Goal: Task Accomplishment & Management: Manage account settings

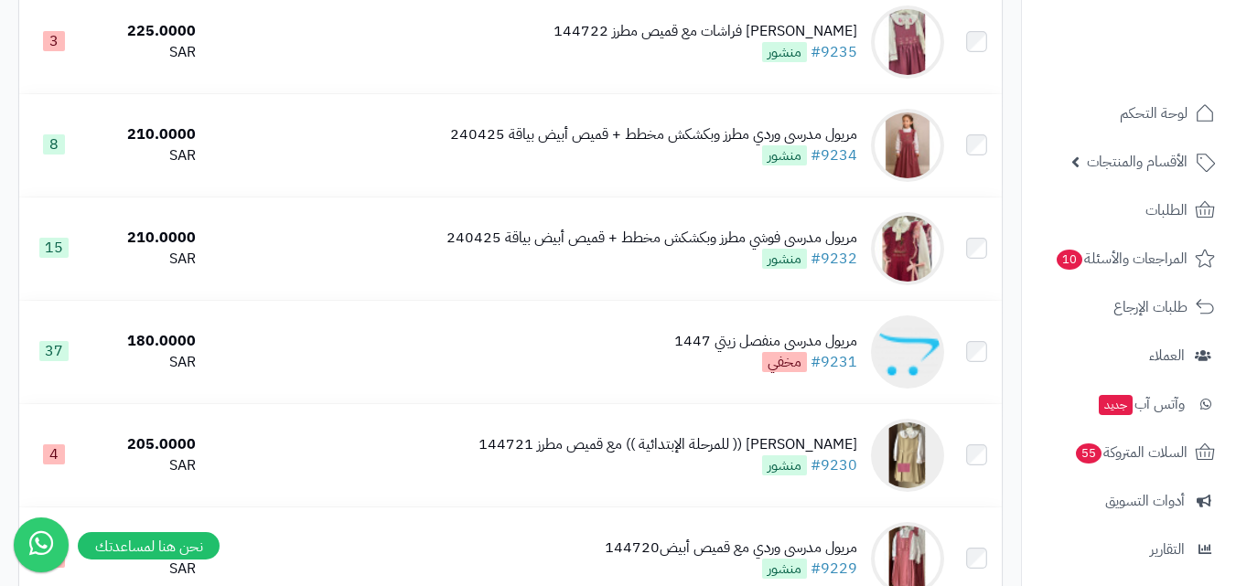
scroll to position [1098, 0]
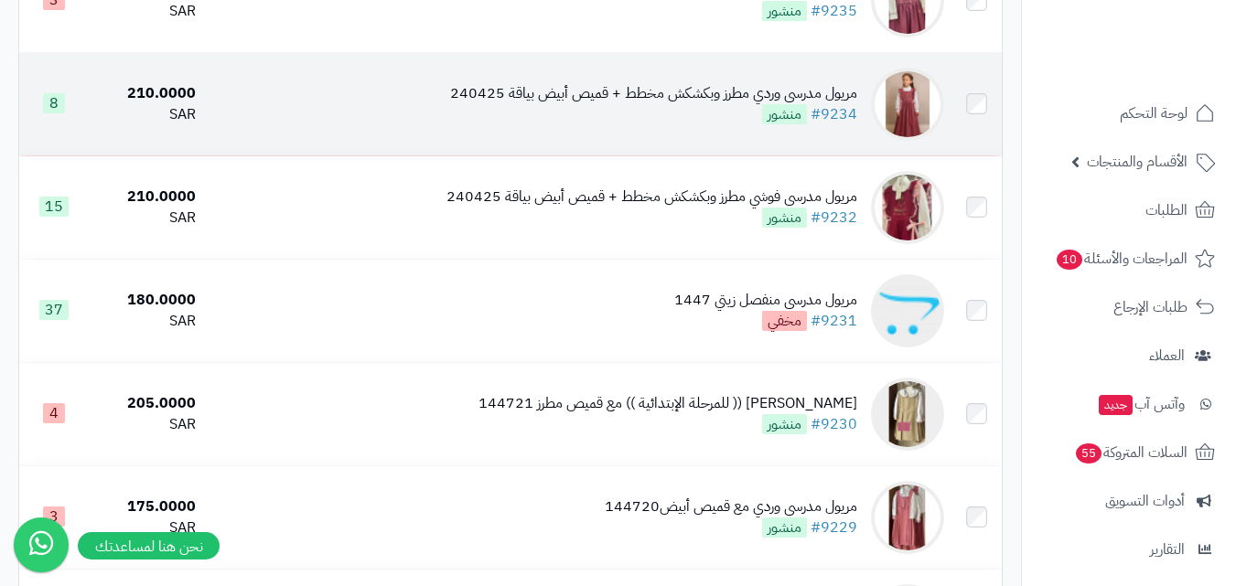
click at [903, 102] on img at bounding box center [907, 104] width 73 height 73
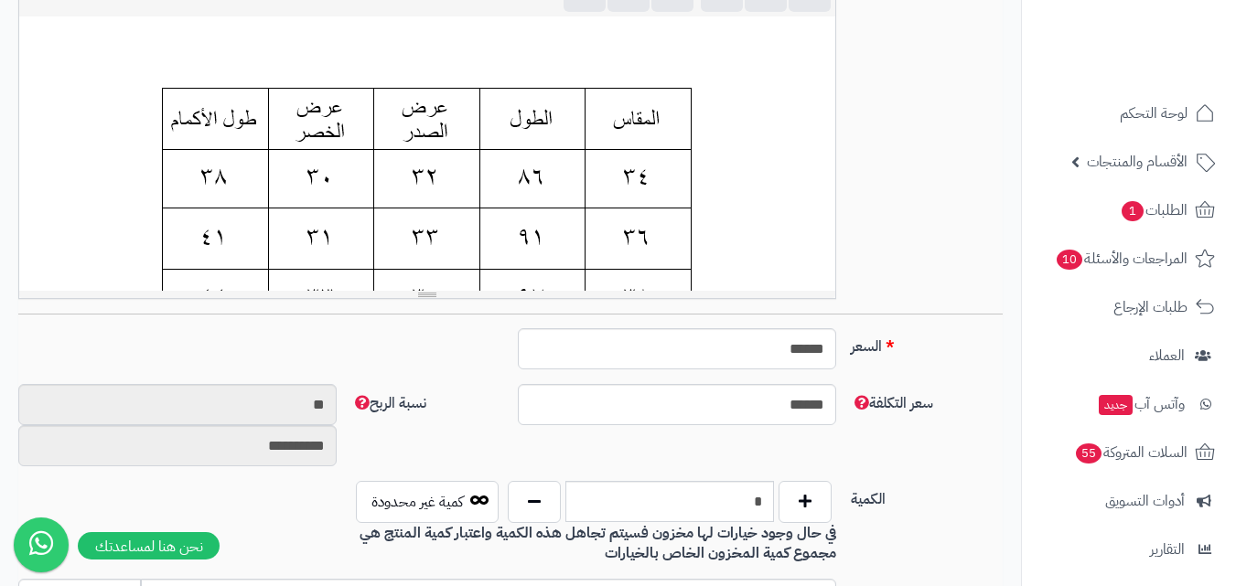
scroll to position [151, 0]
click at [542, 510] on button "button" at bounding box center [534, 501] width 53 height 42
type input "*"
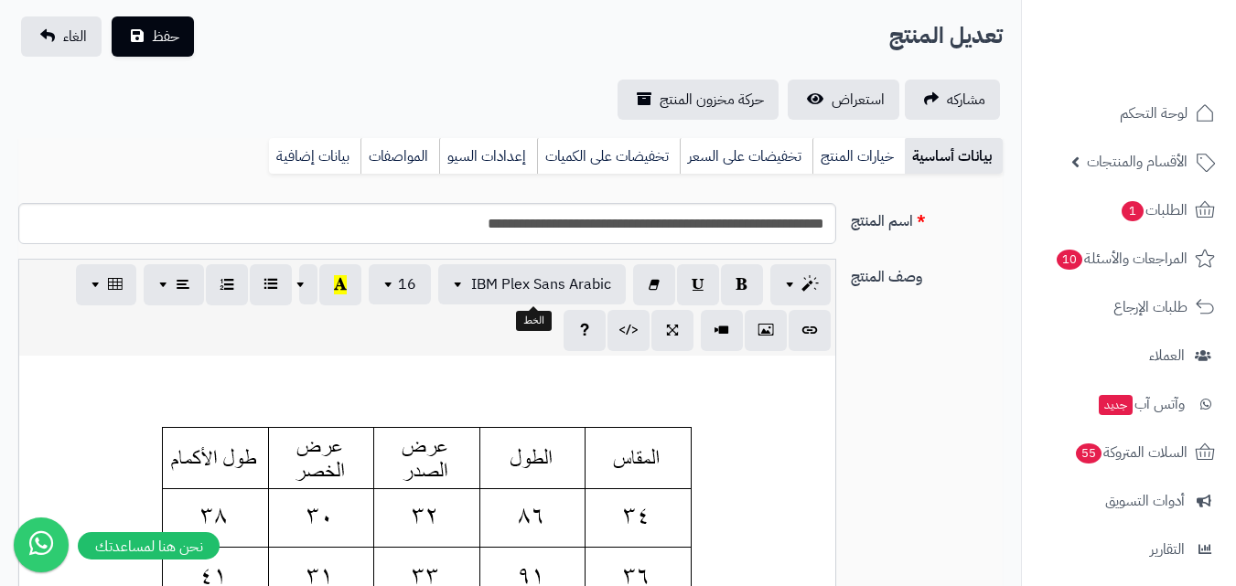
scroll to position [0, 0]
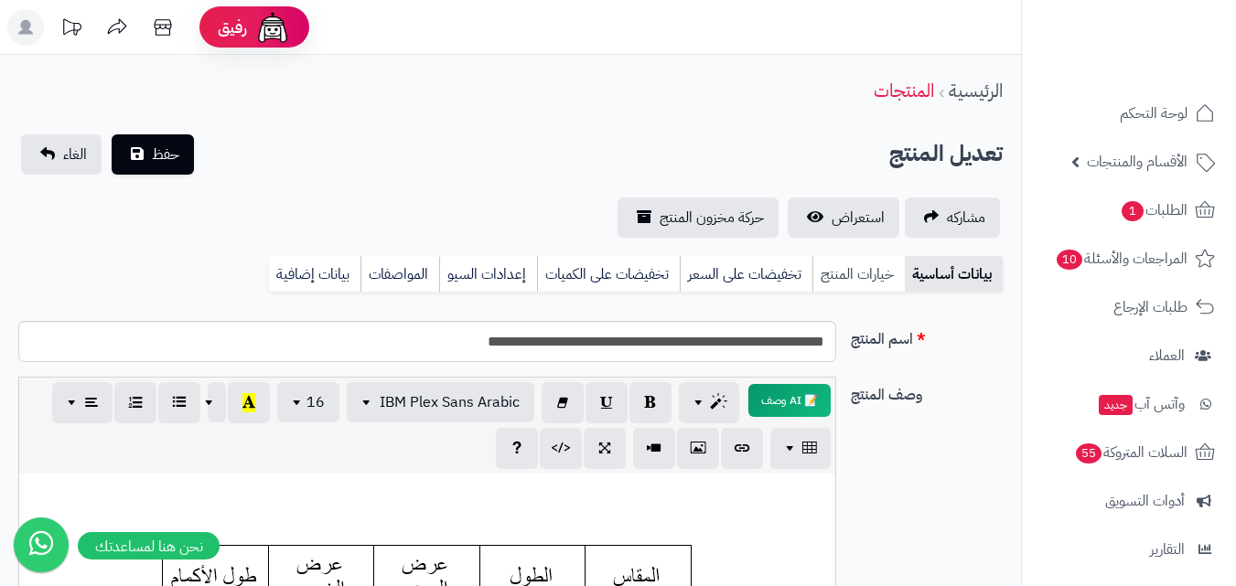
click at [833, 267] on link "خيارات المنتج" at bounding box center [858, 274] width 92 height 37
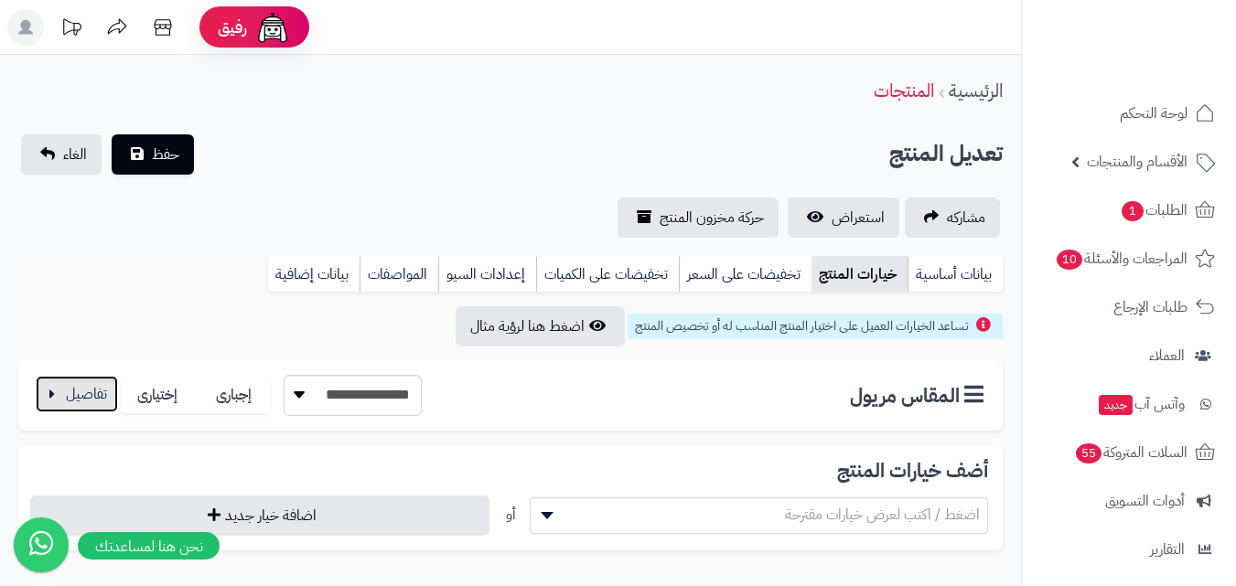
click at [68, 396] on button "button" at bounding box center [77, 394] width 82 height 37
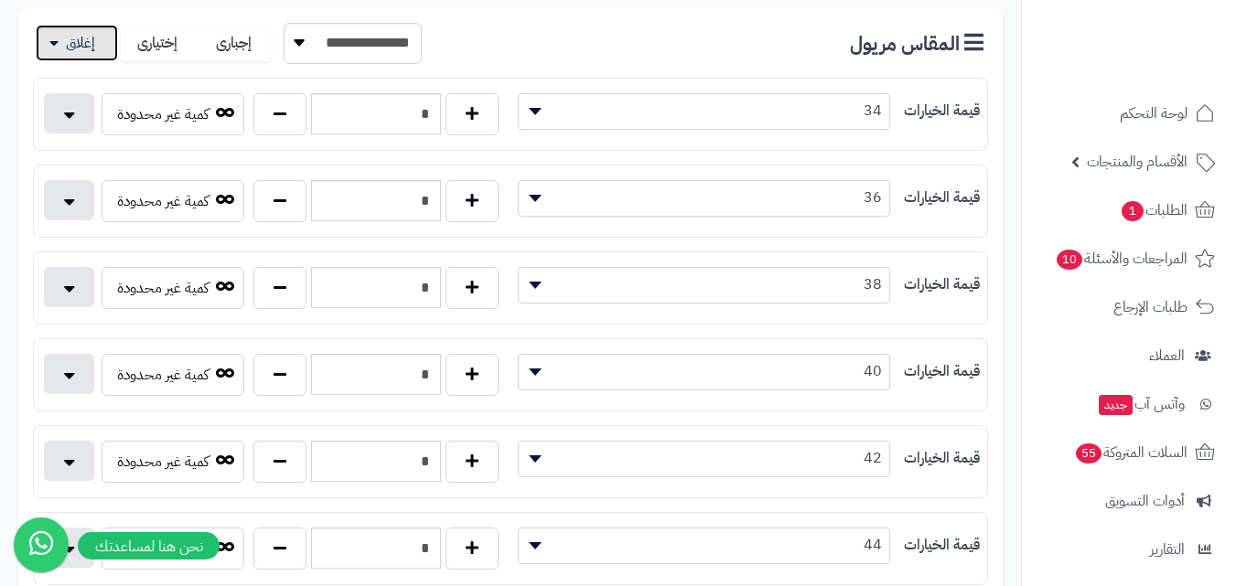
scroll to position [366, 0]
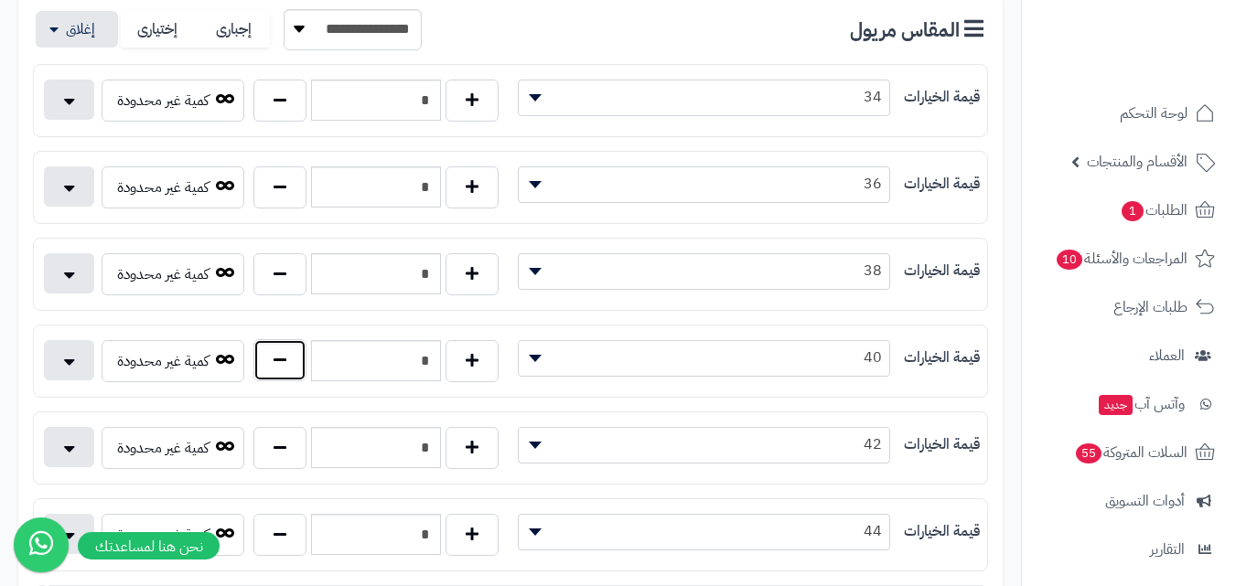
click at [295, 370] on button "button" at bounding box center [279, 360] width 53 height 42
type input "*"
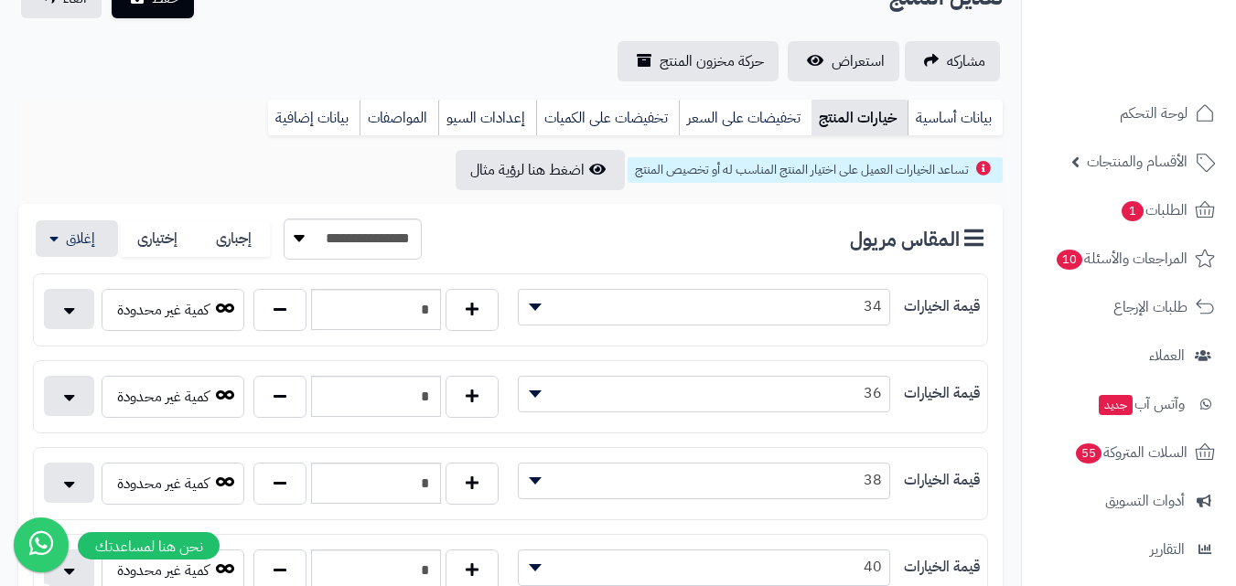
scroll to position [0, 0]
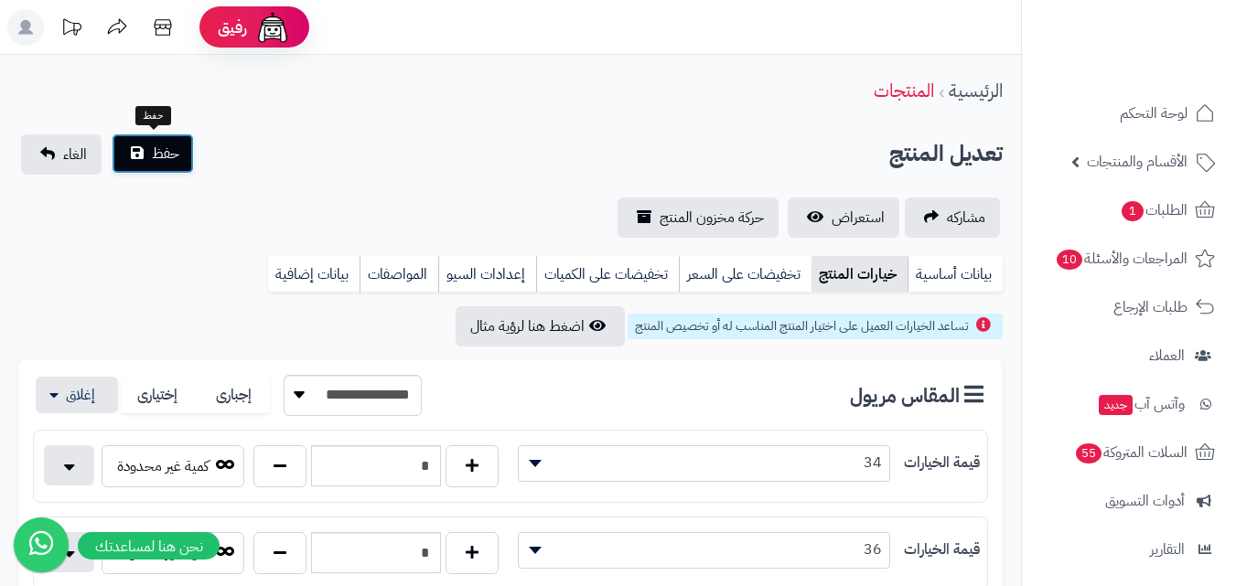
click at [166, 168] on button "حفظ" at bounding box center [153, 154] width 82 height 40
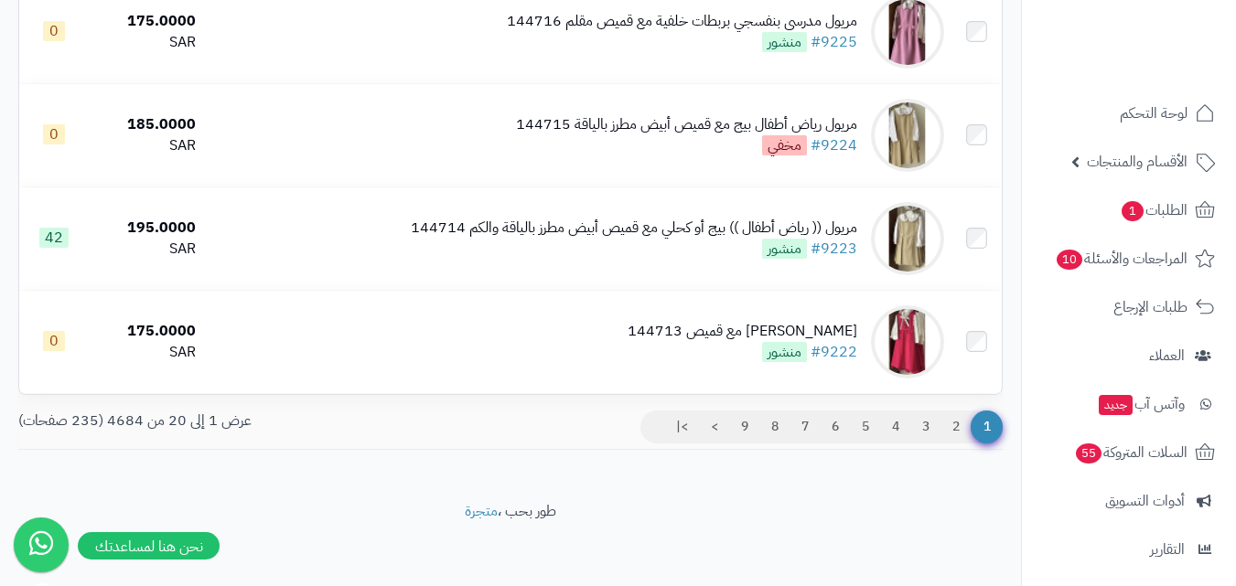
scroll to position [2013, 0]
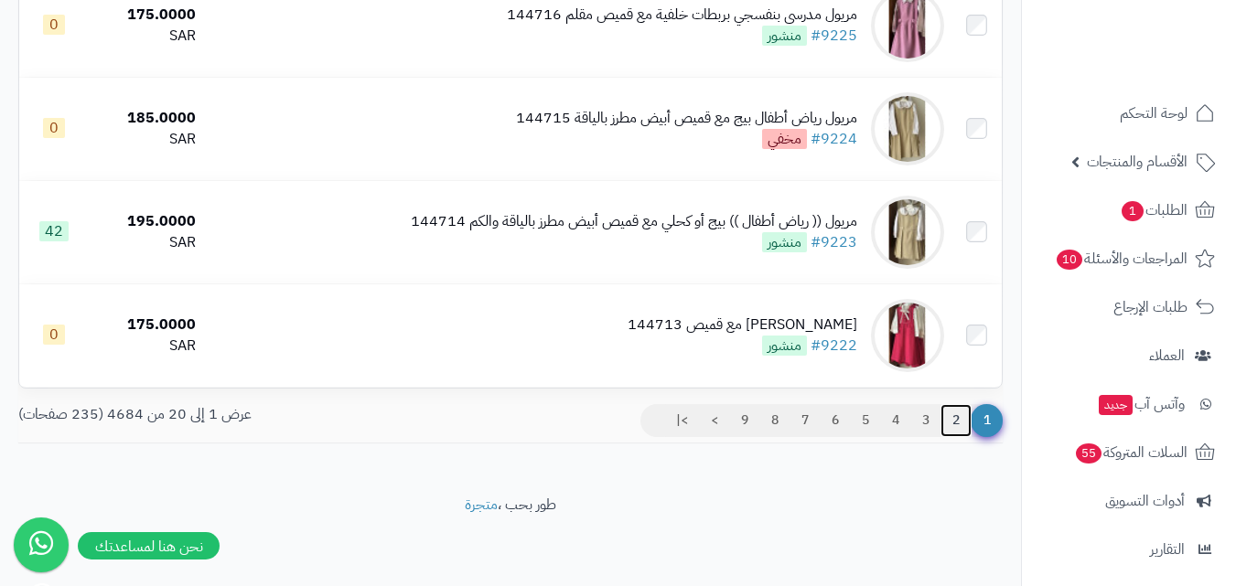
click at [961, 418] on link "2" at bounding box center [955, 420] width 31 height 33
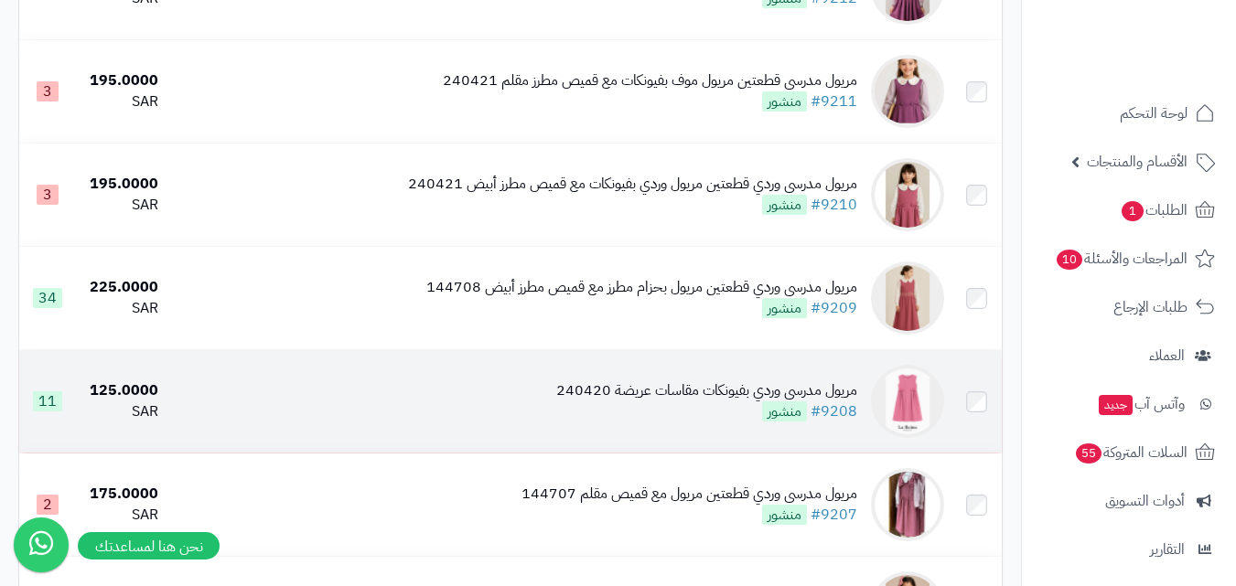
scroll to position [1281, 0]
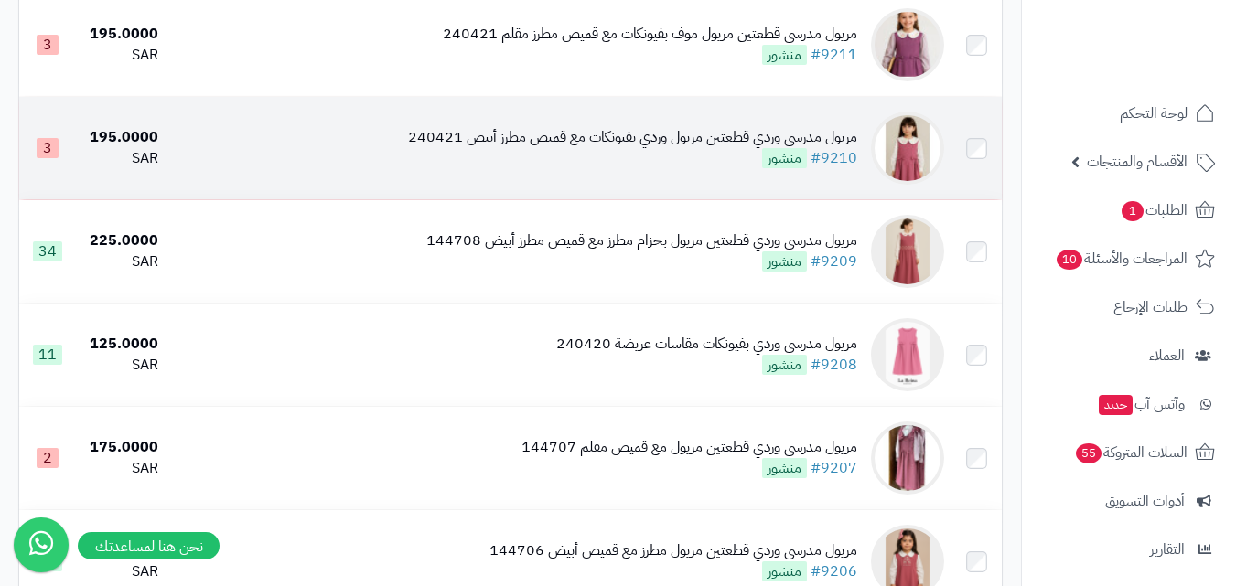
click at [913, 162] on img at bounding box center [907, 148] width 73 height 73
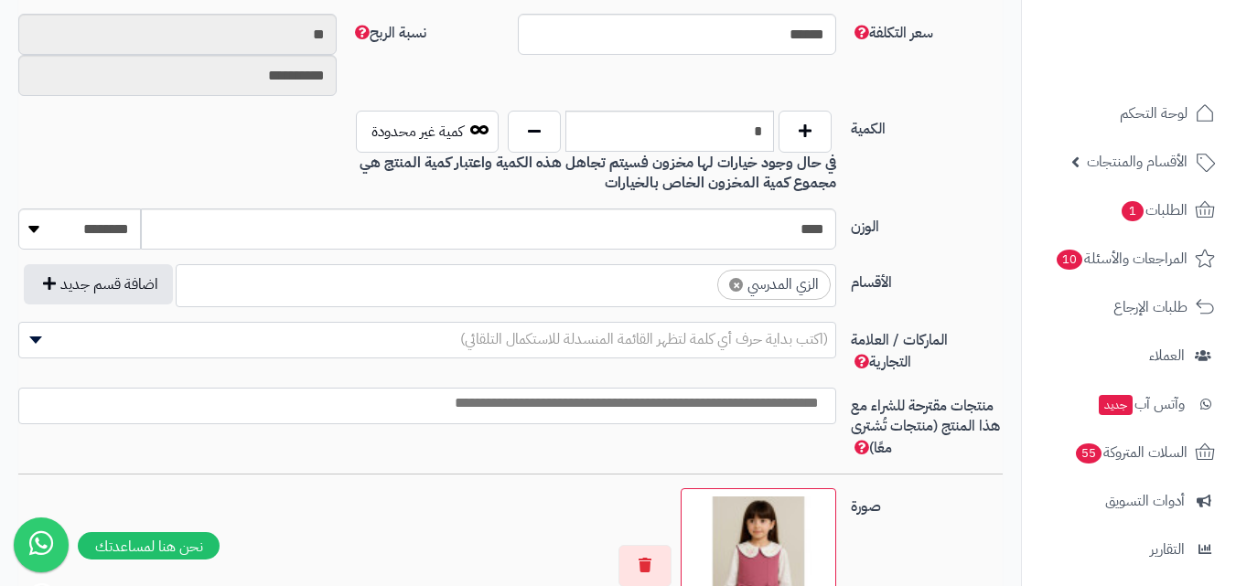
scroll to position [824, 0]
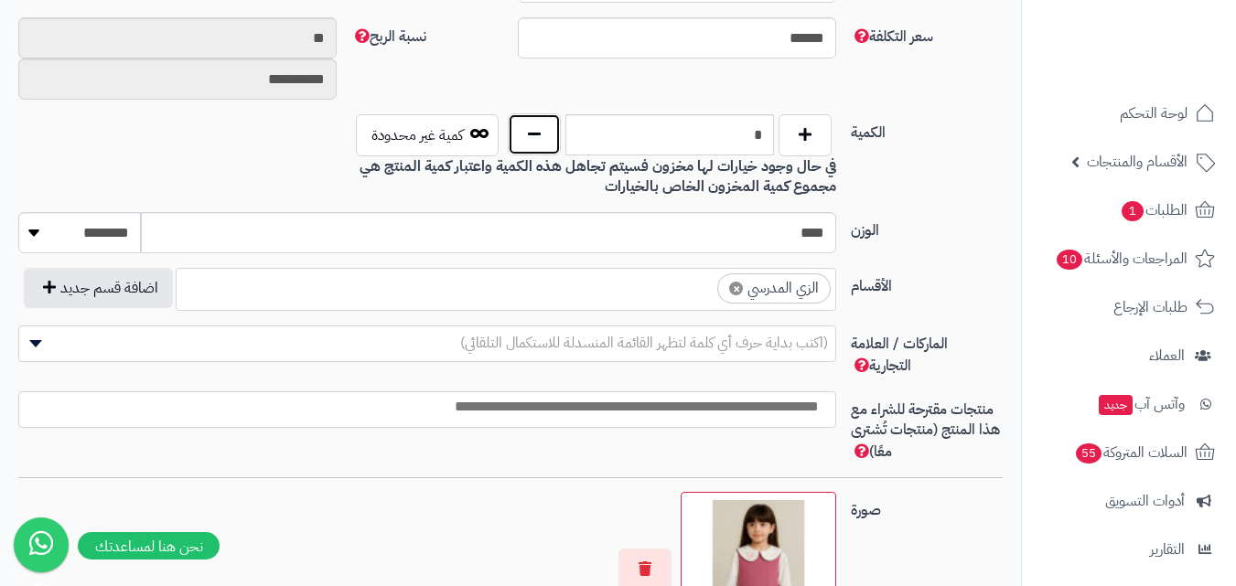
click at [532, 134] on button "button" at bounding box center [534, 134] width 53 height 42
type input "*"
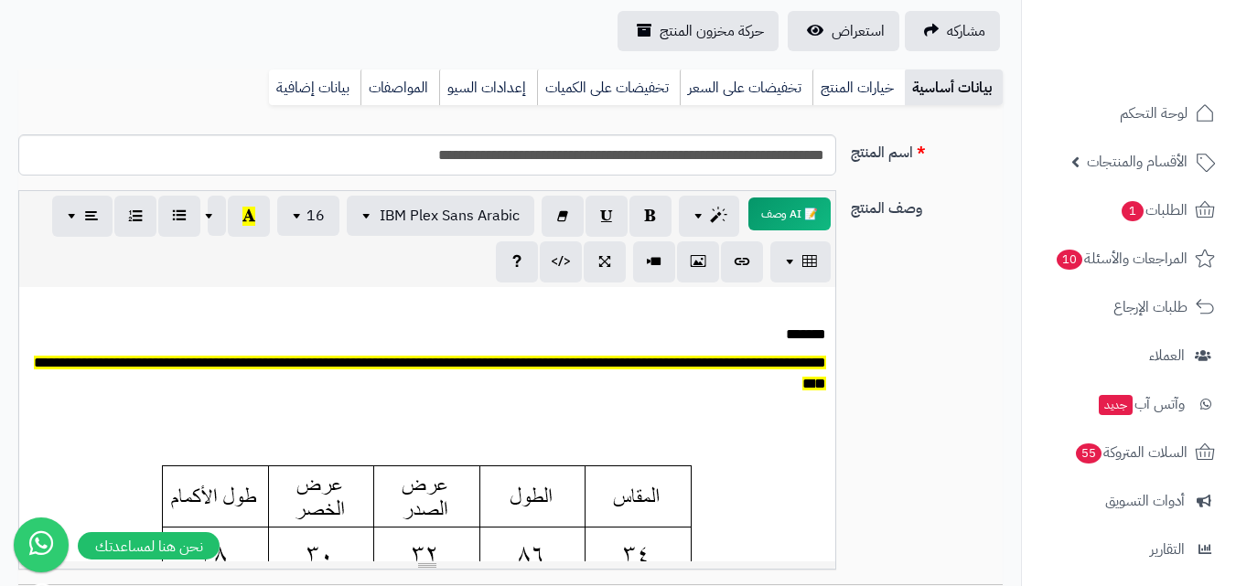
scroll to position [184, 0]
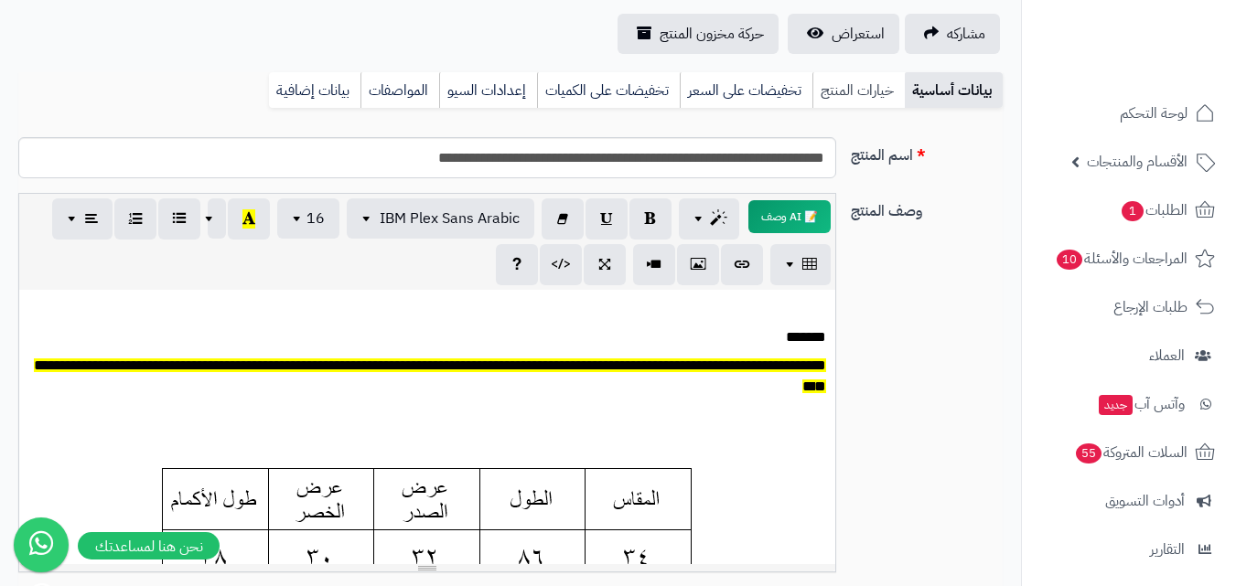
click at [864, 93] on link "خيارات المنتج" at bounding box center [858, 90] width 92 height 37
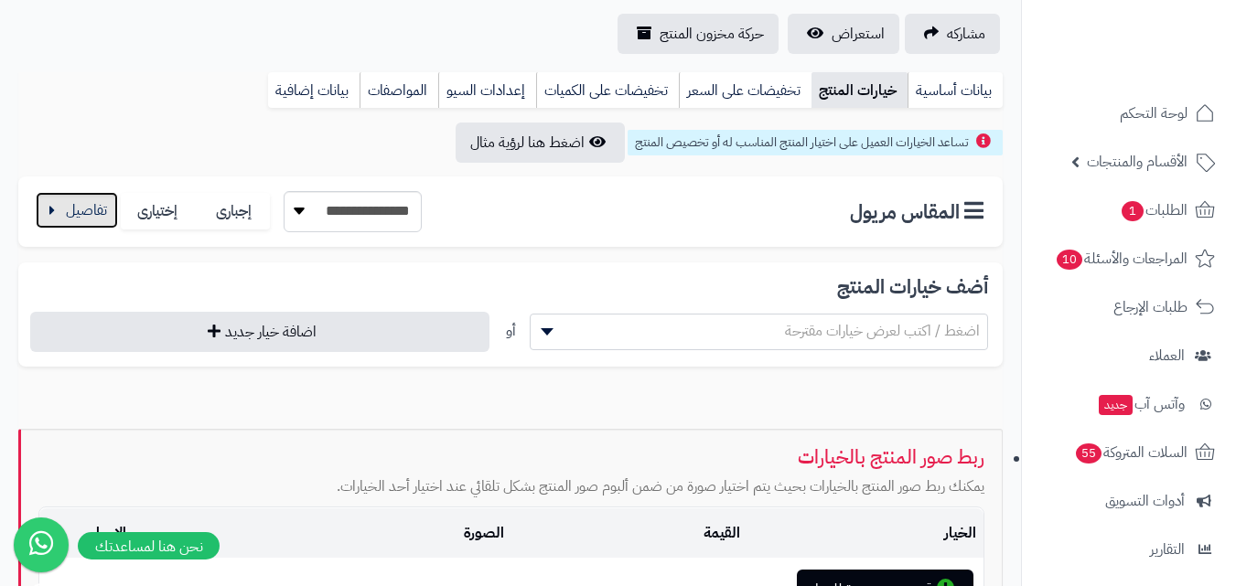
click at [96, 213] on button "button" at bounding box center [77, 210] width 82 height 37
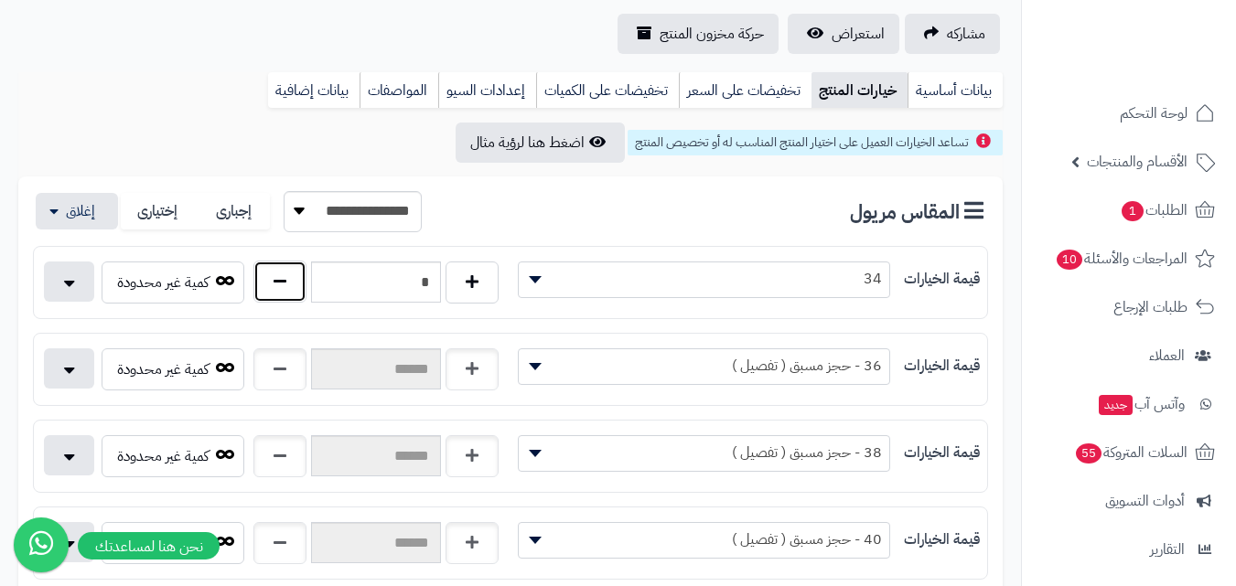
click at [262, 283] on button "button" at bounding box center [279, 282] width 53 height 42
type input "*"
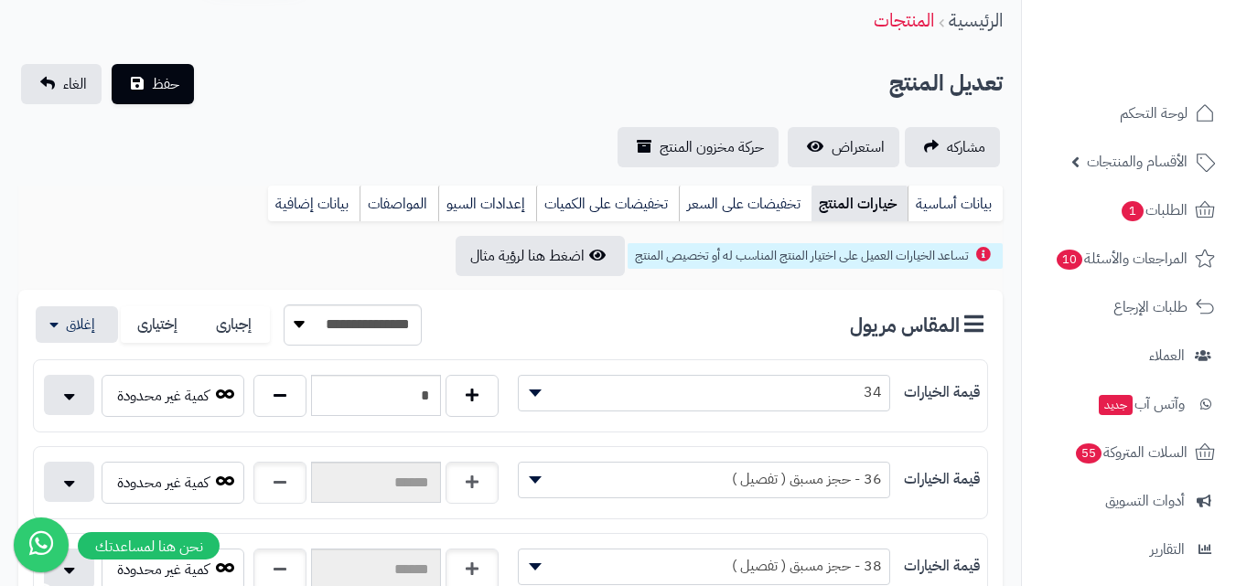
scroll to position [0, 0]
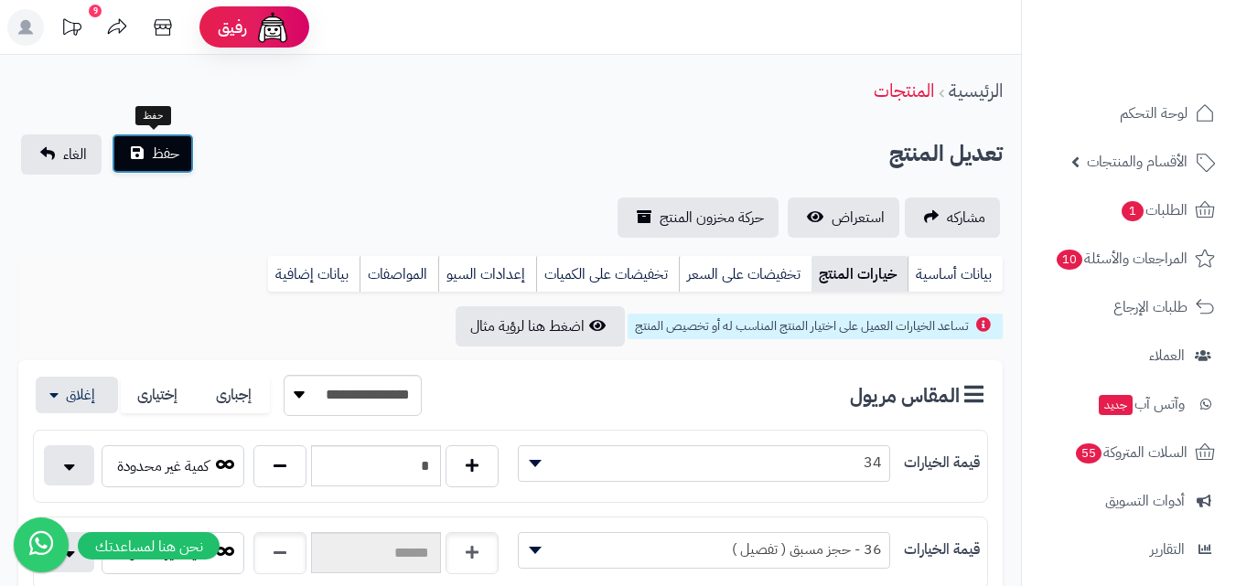
click at [159, 157] on span "حفظ" at bounding box center [165, 154] width 27 height 22
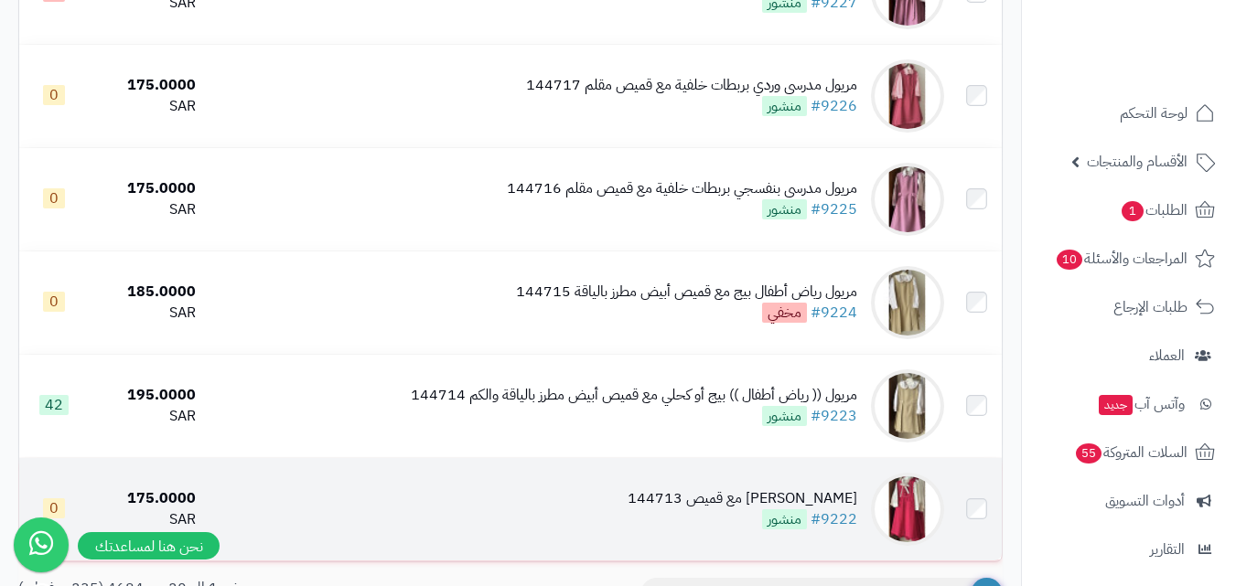
scroll to position [2013, 0]
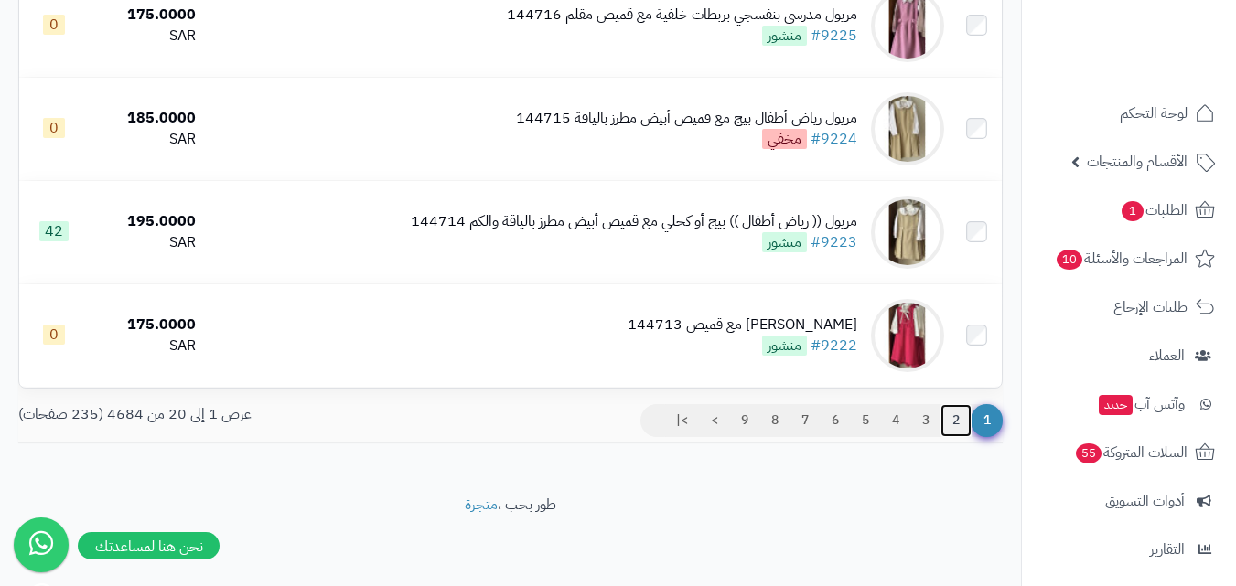
click at [961, 420] on link "2" at bounding box center [955, 420] width 31 height 33
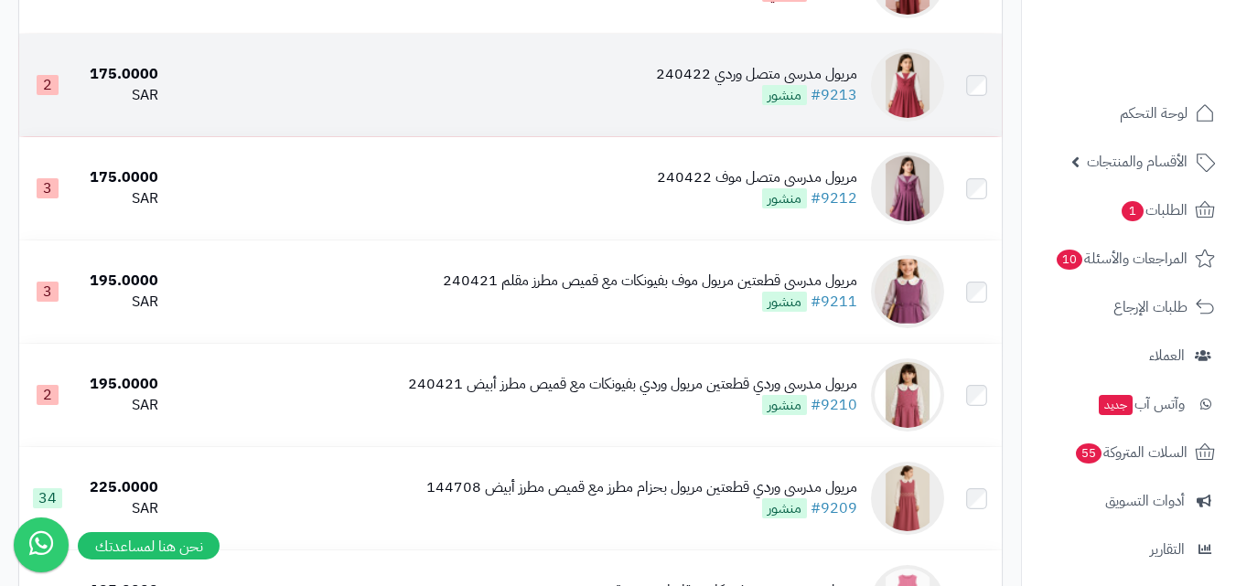
scroll to position [1281, 0]
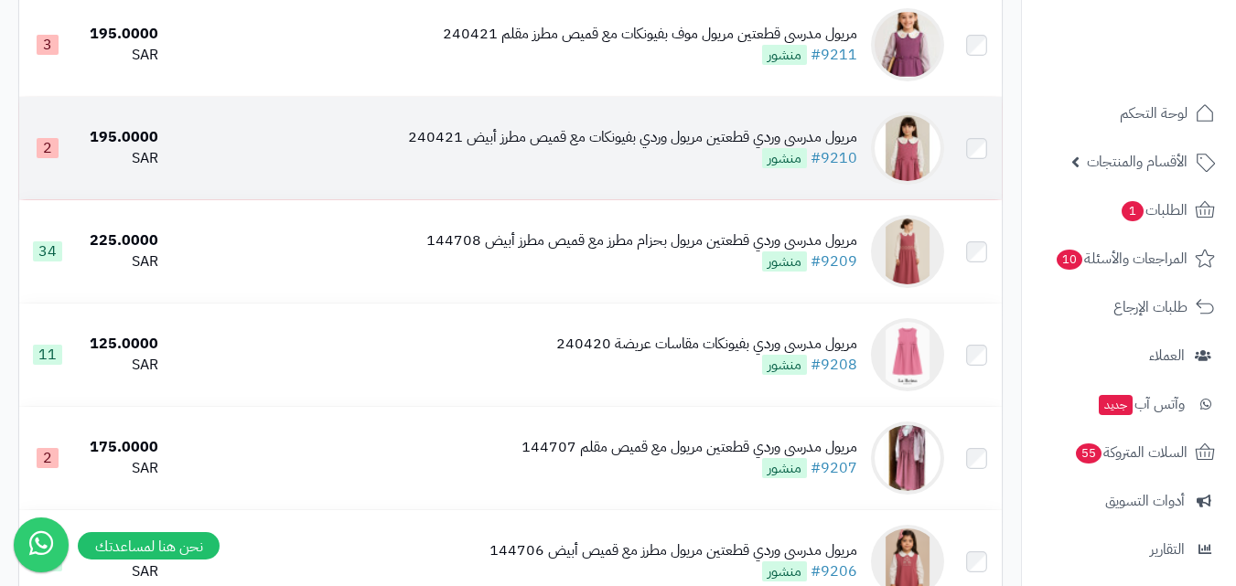
click at [905, 159] on img at bounding box center [907, 148] width 73 height 73
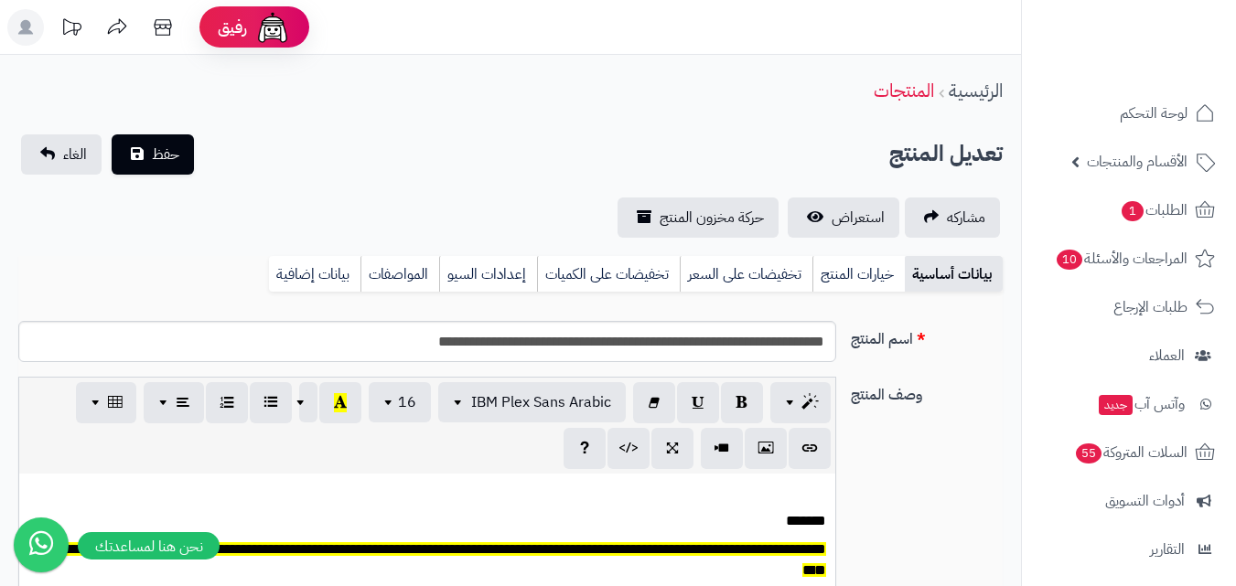
scroll to position [151, 0]
click at [832, 278] on link "خيارات المنتج" at bounding box center [858, 274] width 92 height 37
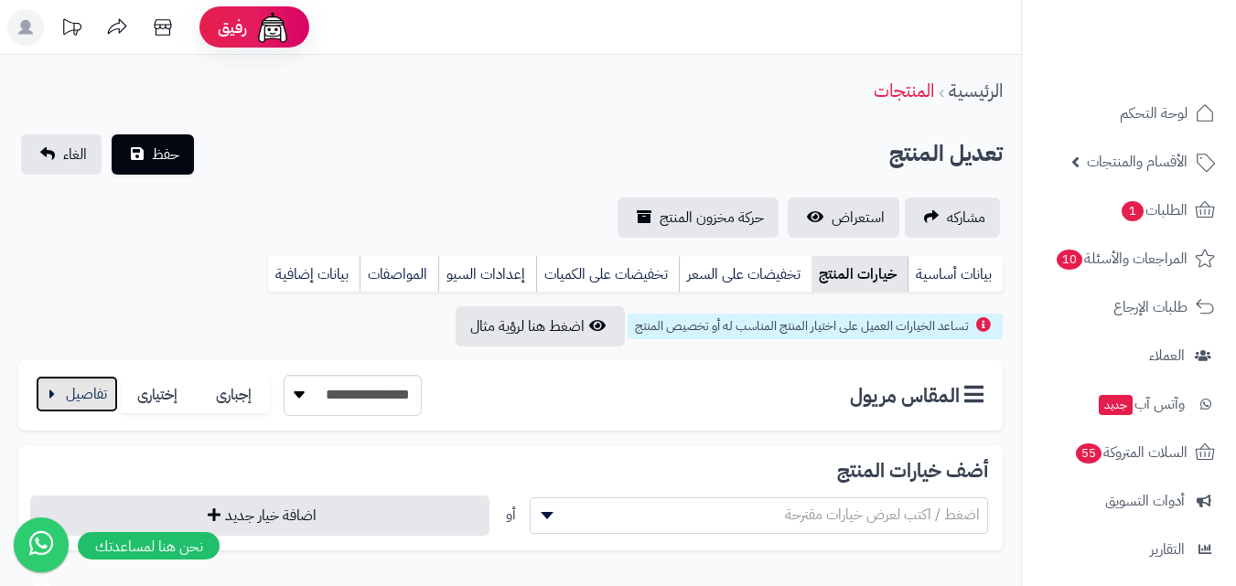
click at [62, 407] on button "button" at bounding box center [77, 394] width 82 height 37
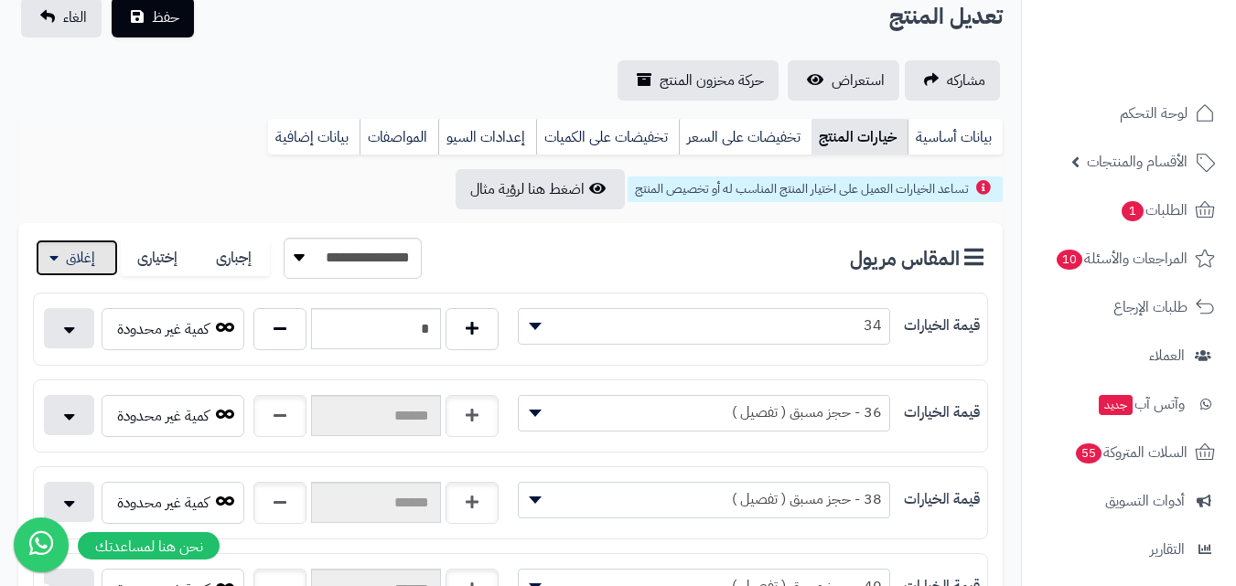
scroll to position [274, 0]
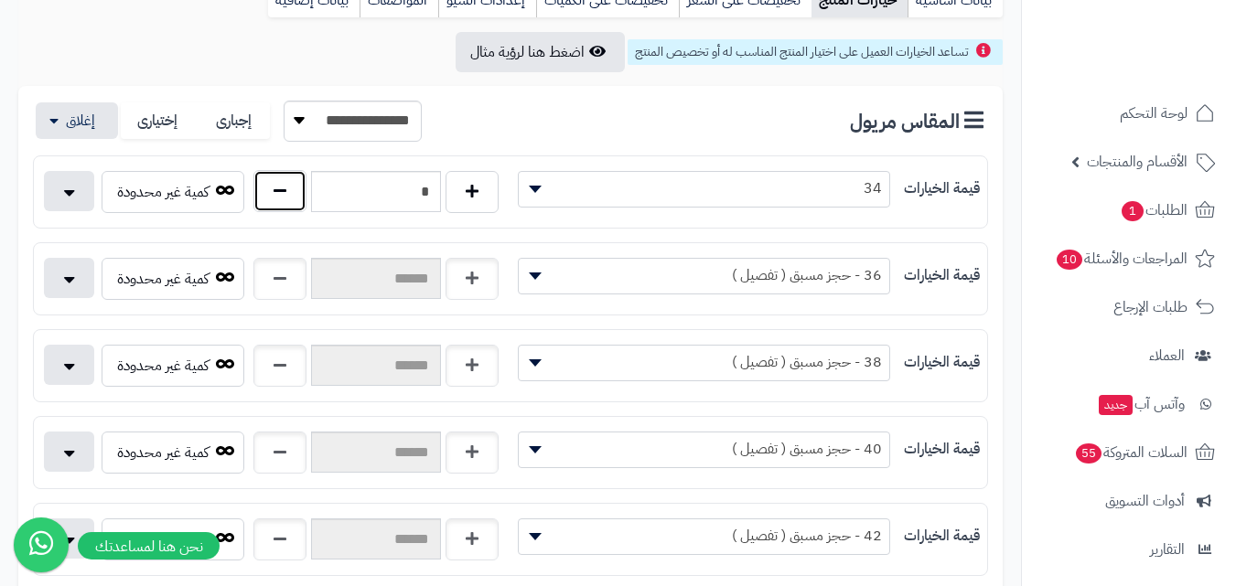
click at [274, 200] on button "button" at bounding box center [279, 191] width 53 height 42
type input "*"
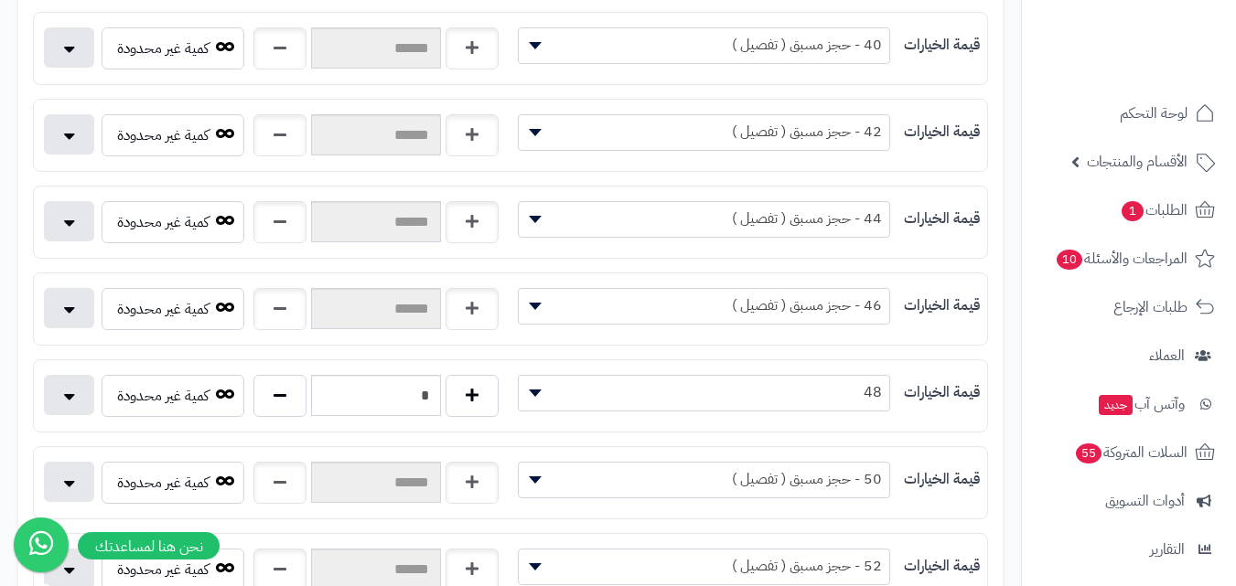
scroll to position [183, 0]
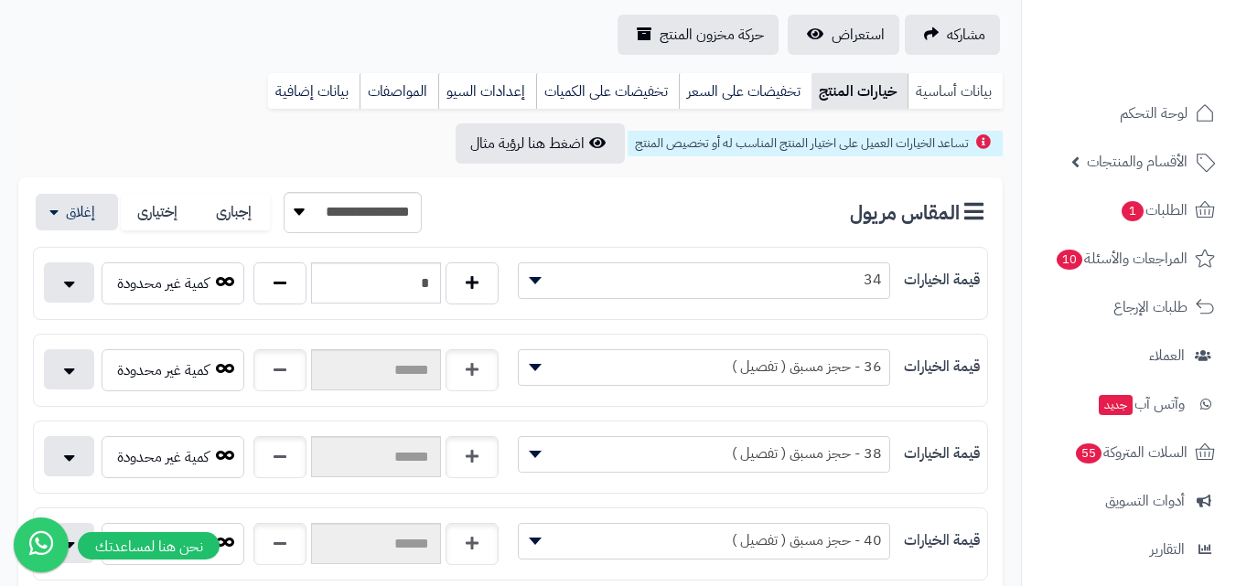
click at [974, 75] on link "بيانات أساسية" at bounding box center [954, 91] width 95 height 37
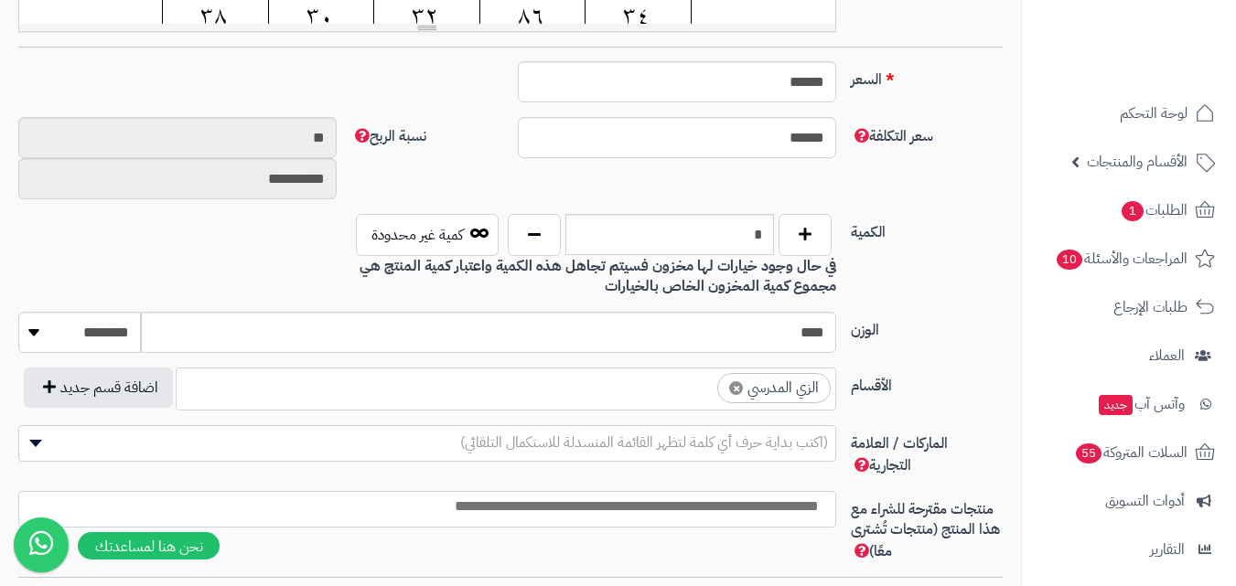
scroll to position [823, 0]
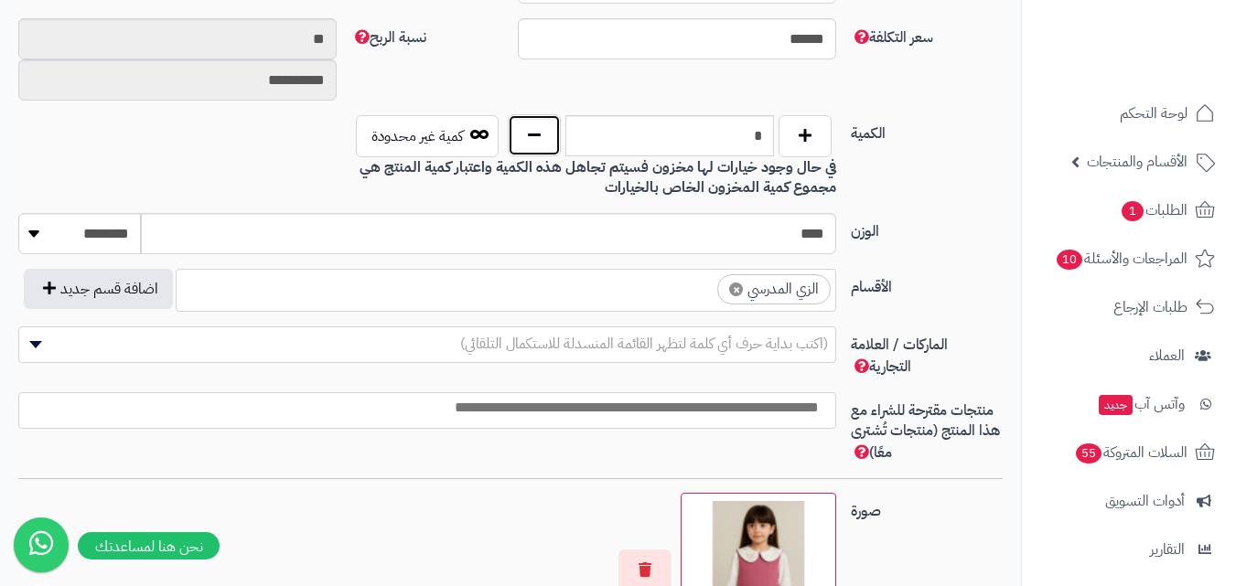
click at [542, 139] on button "button" at bounding box center [534, 135] width 53 height 42
type input "*"
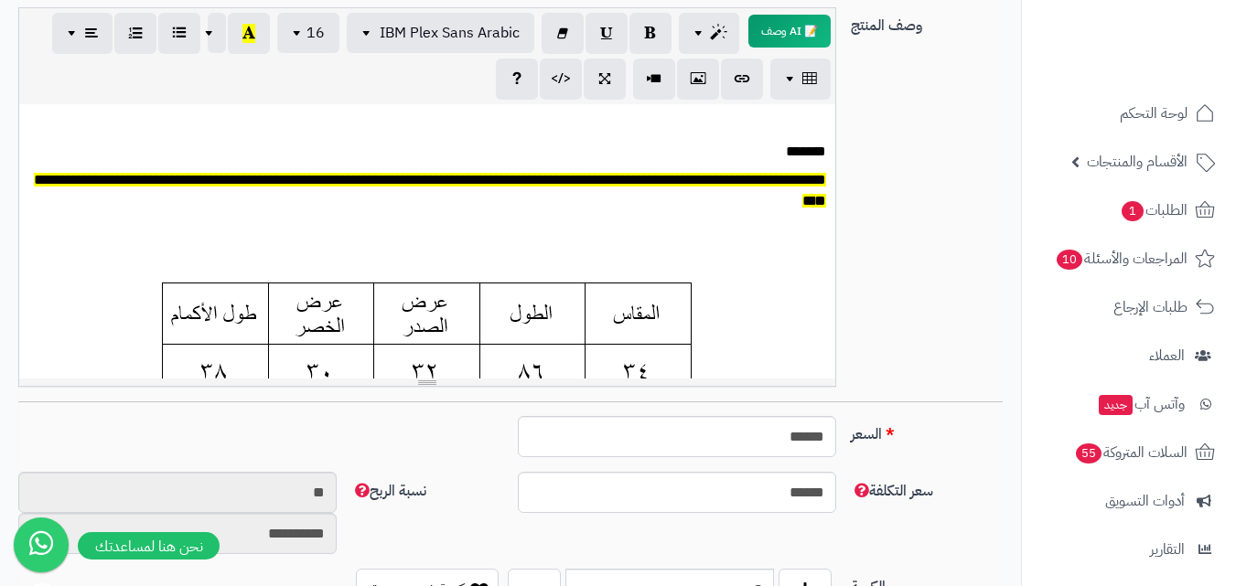
scroll to position [91, 0]
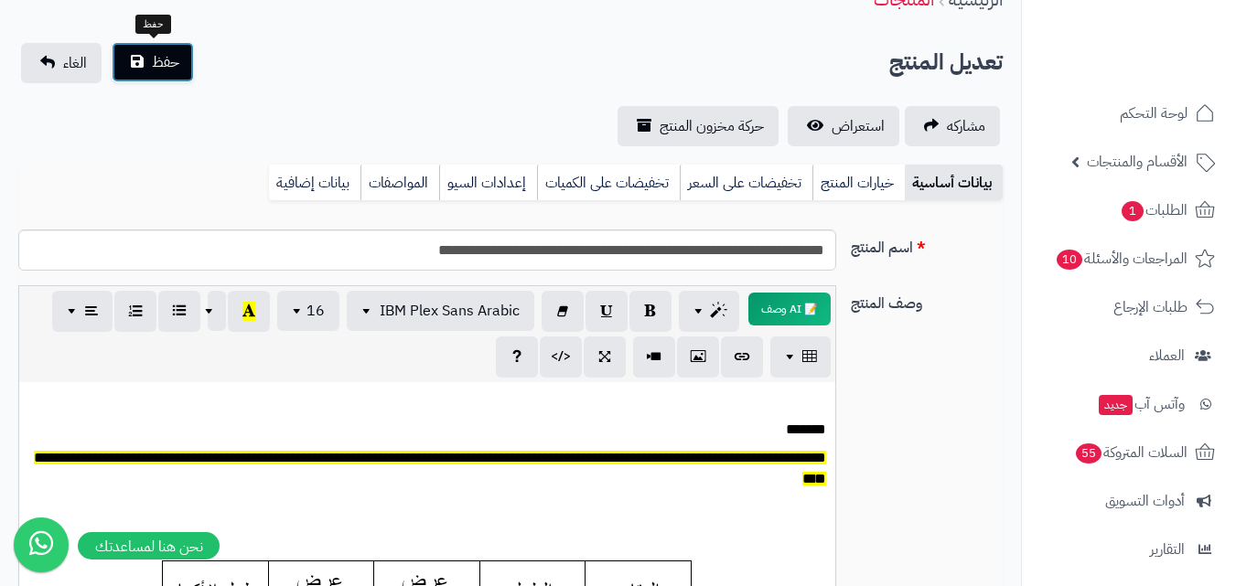
click at [157, 58] on span "حفظ" at bounding box center [165, 62] width 27 height 22
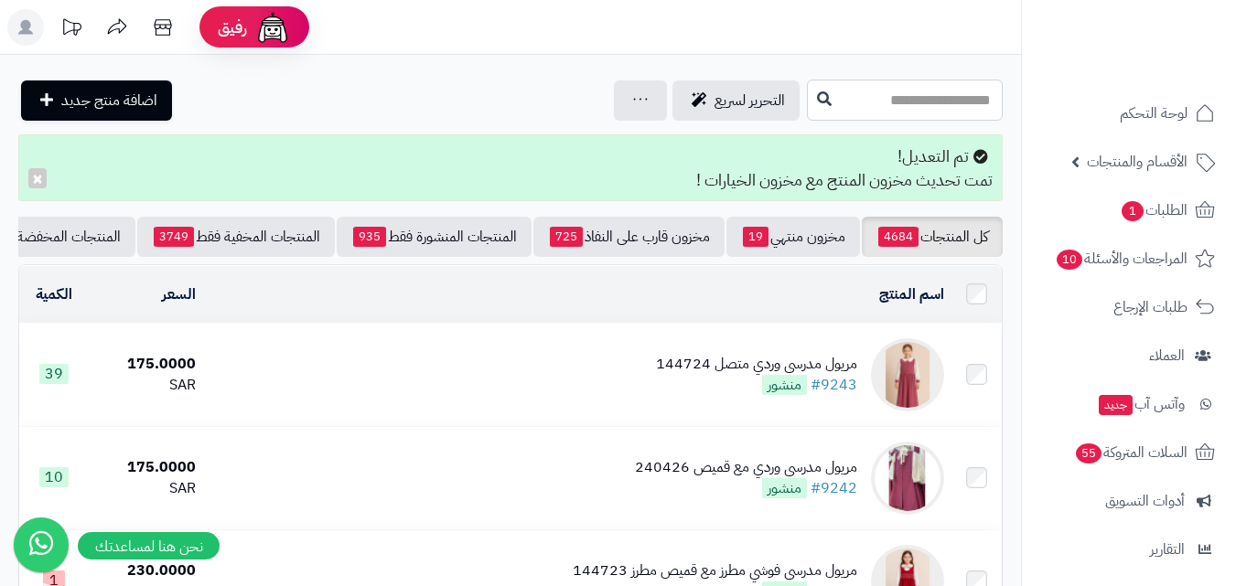
click at [896, 102] on input "text" at bounding box center [905, 100] width 196 height 41
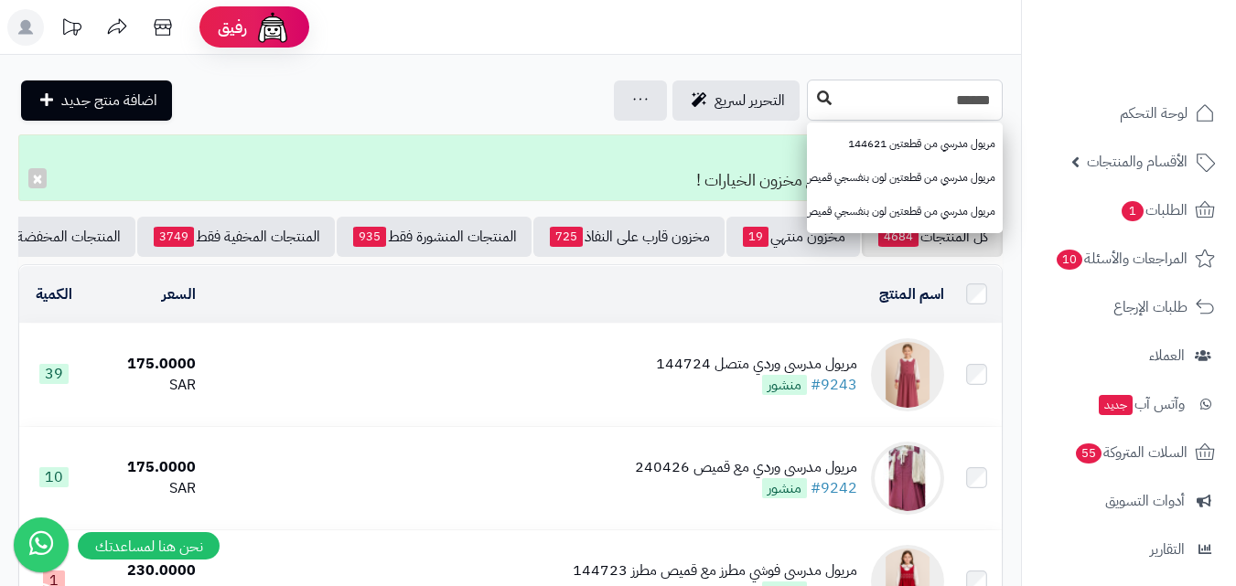
type input "******"
click at [811, 105] on button at bounding box center [824, 98] width 27 height 35
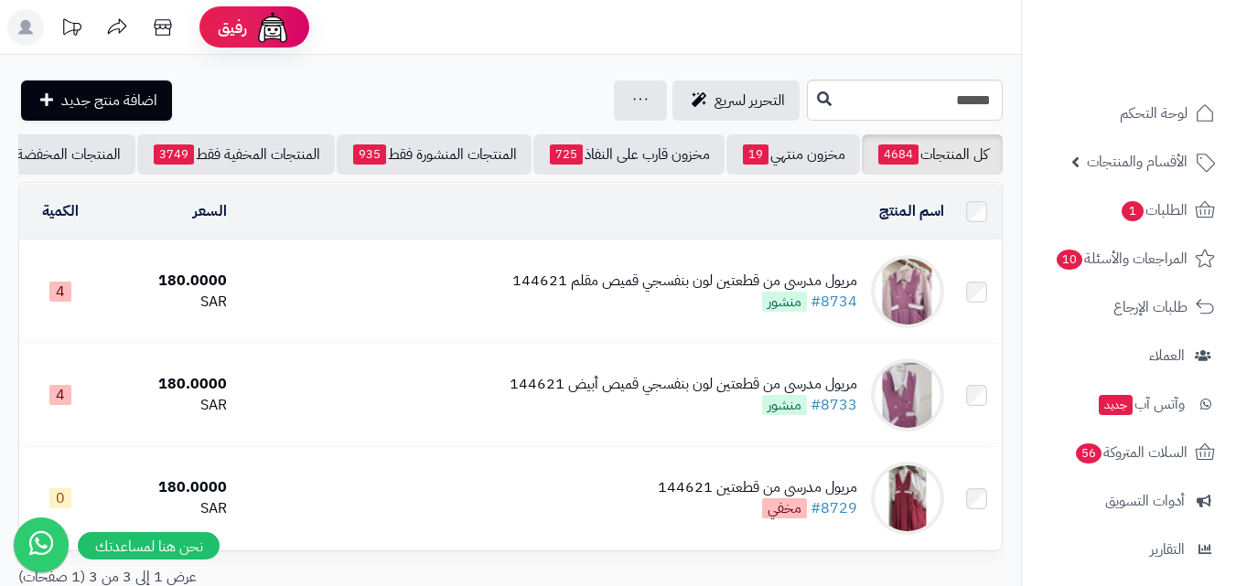
click at [913, 302] on img at bounding box center [907, 291] width 73 height 73
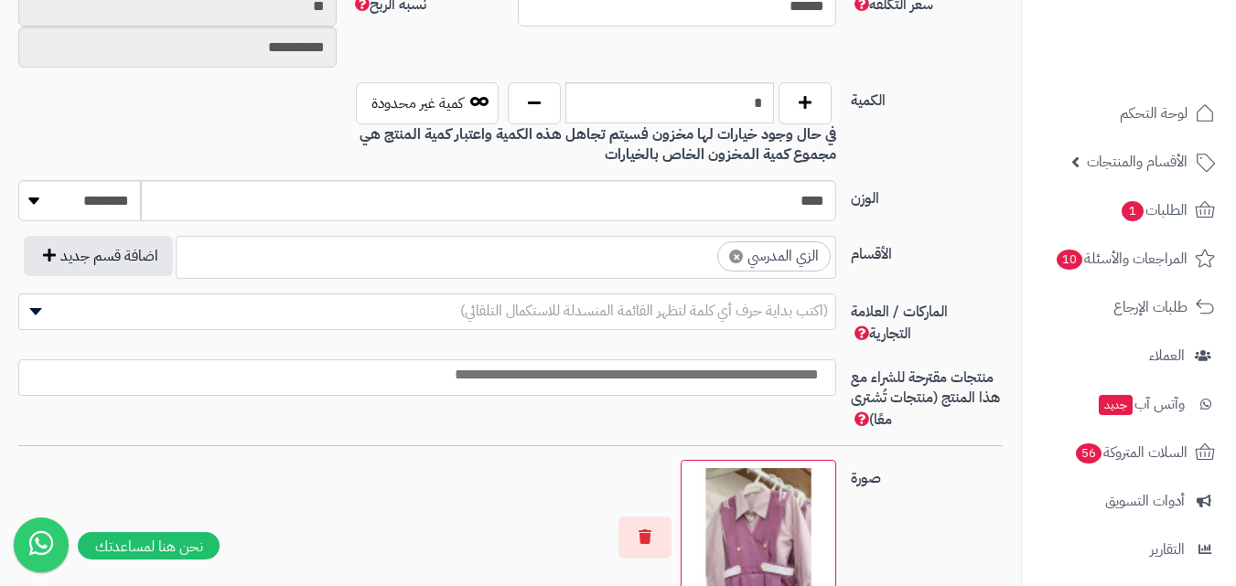
scroll to position [824, 0]
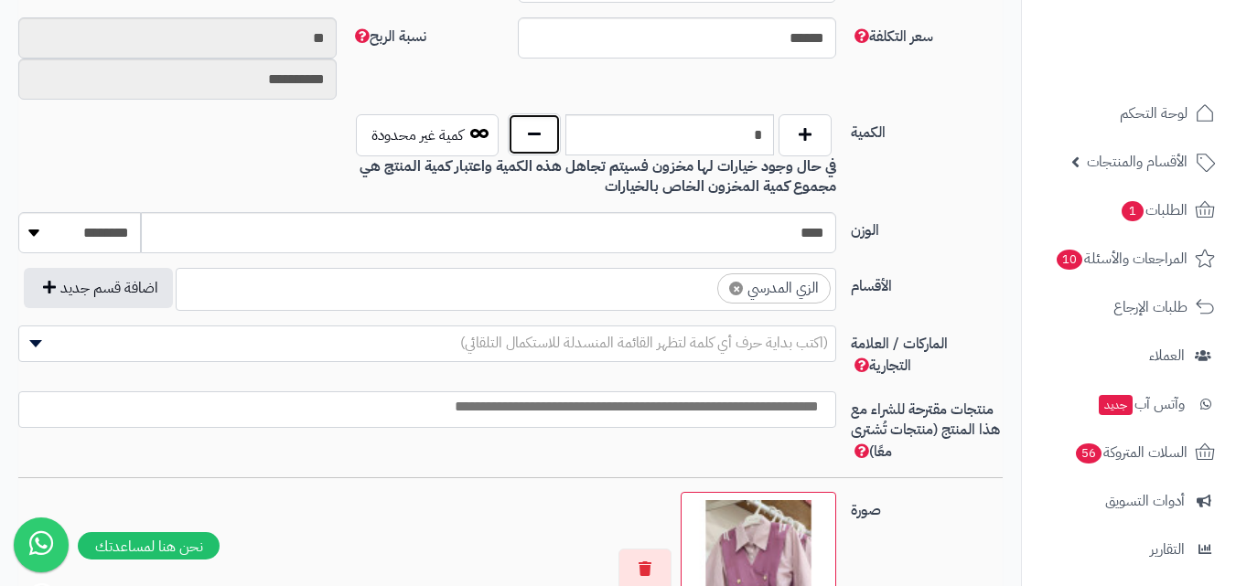
click at [546, 144] on button "button" at bounding box center [534, 134] width 53 height 42
type input "*"
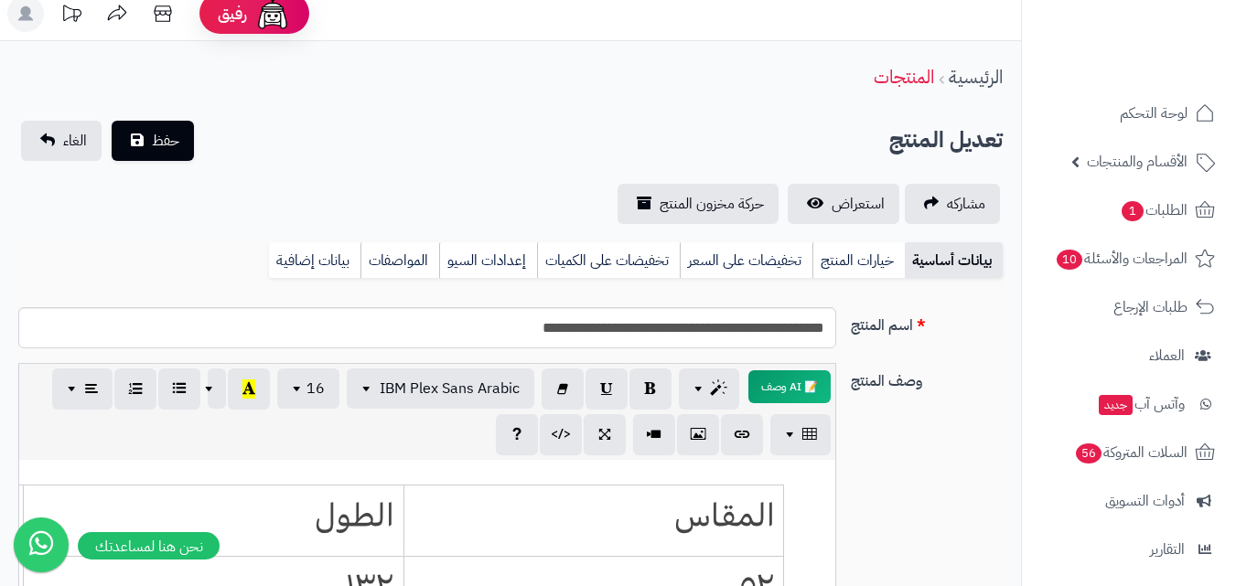
scroll to position [0, 0]
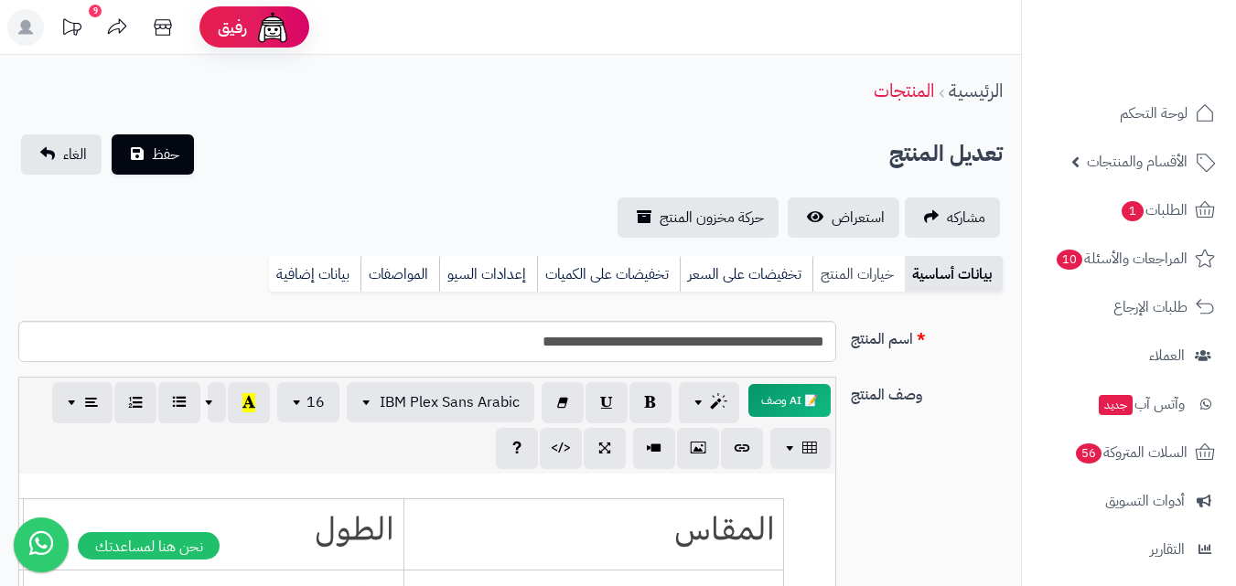
click at [853, 272] on link "خيارات المنتج" at bounding box center [858, 274] width 92 height 37
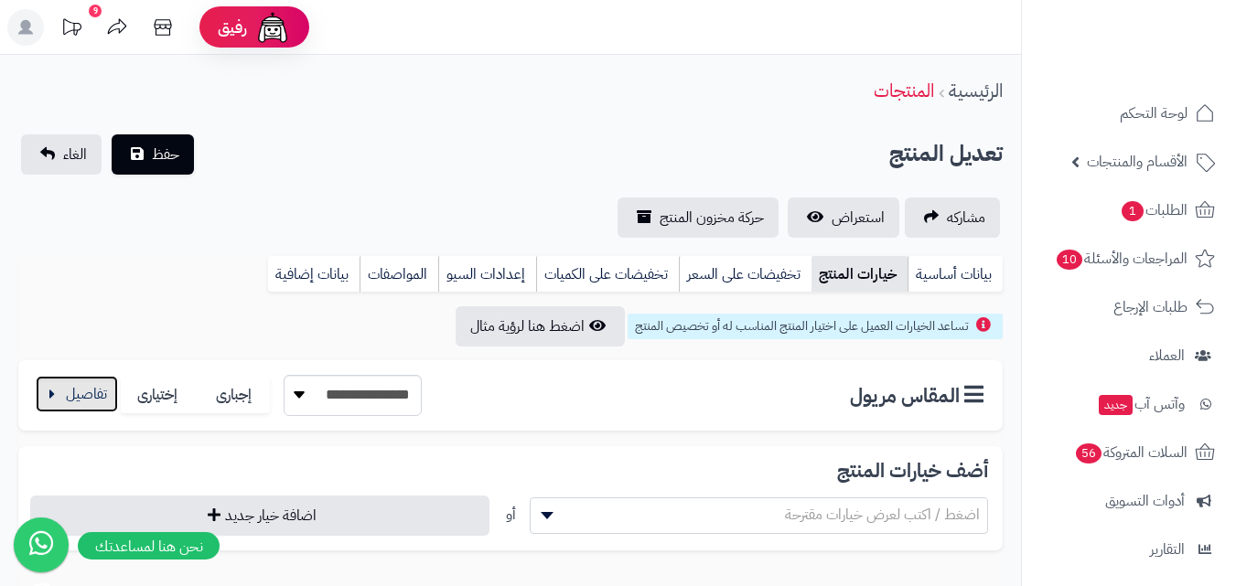
click at [74, 388] on button "button" at bounding box center [77, 394] width 82 height 37
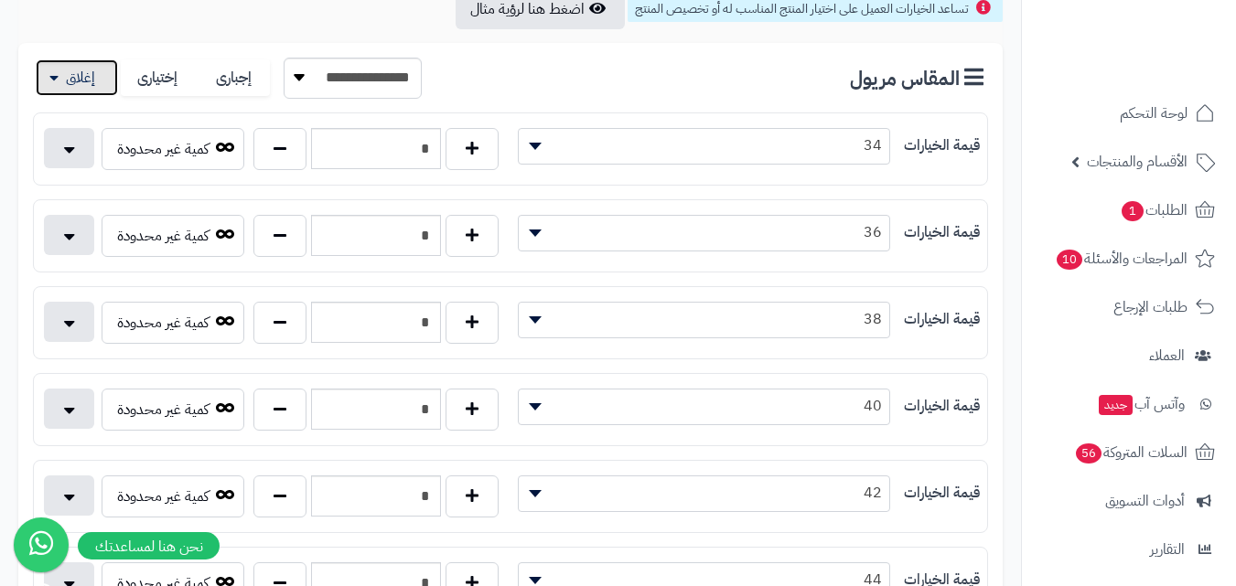
scroll to position [366, 0]
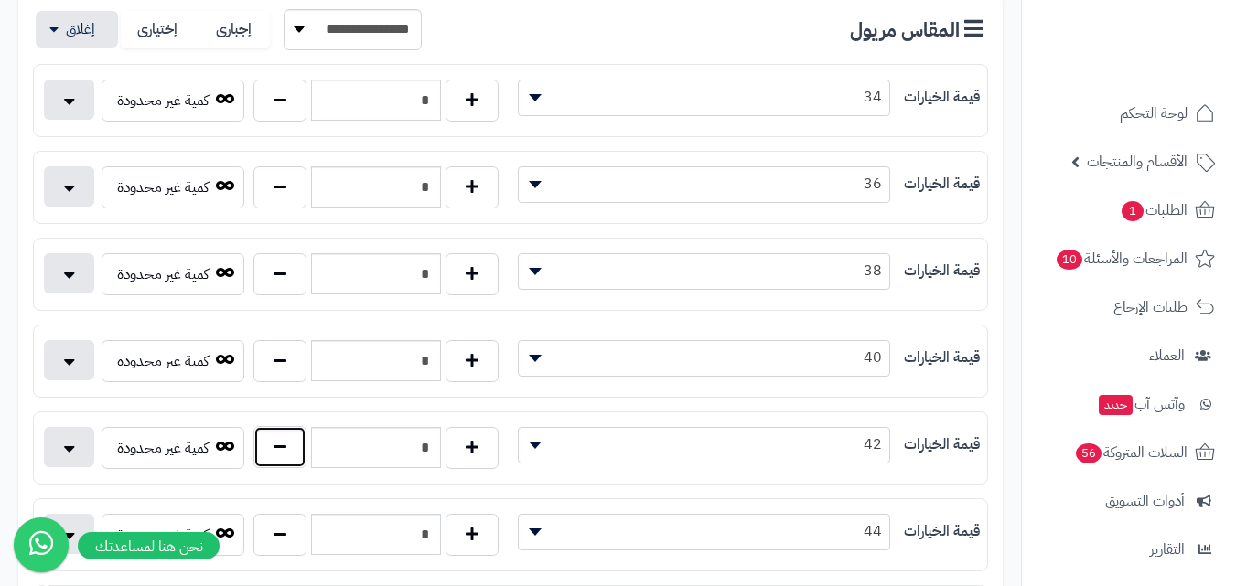
click at [284, 457] on button "button" at bounding box center [279, 447] width 53 height 42
type input "*"
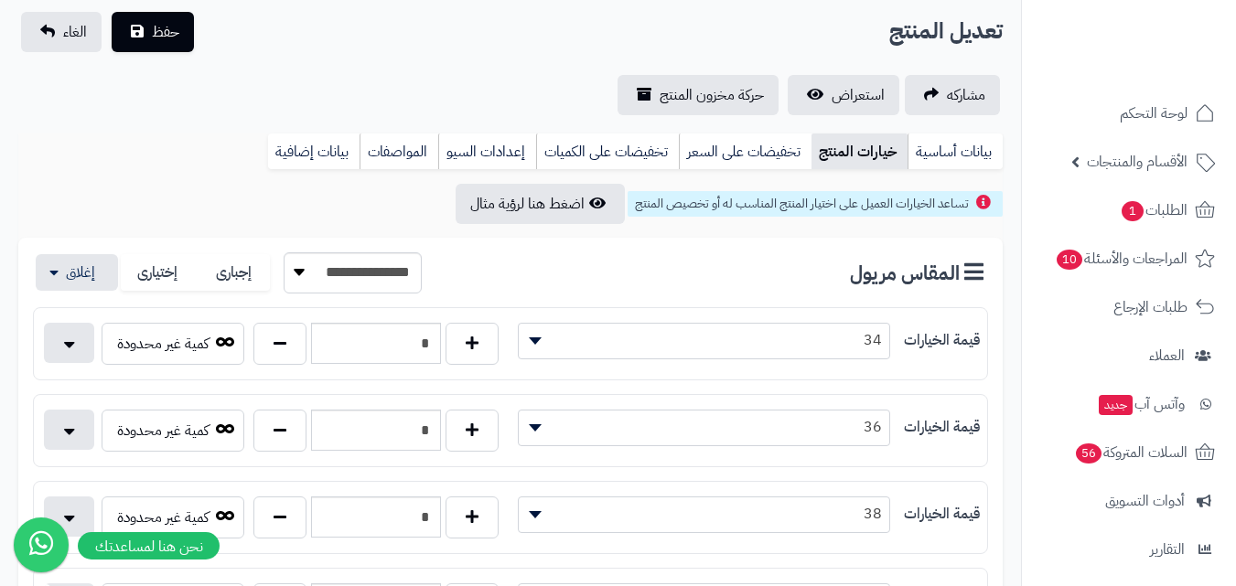
scroll to position [0, 0]
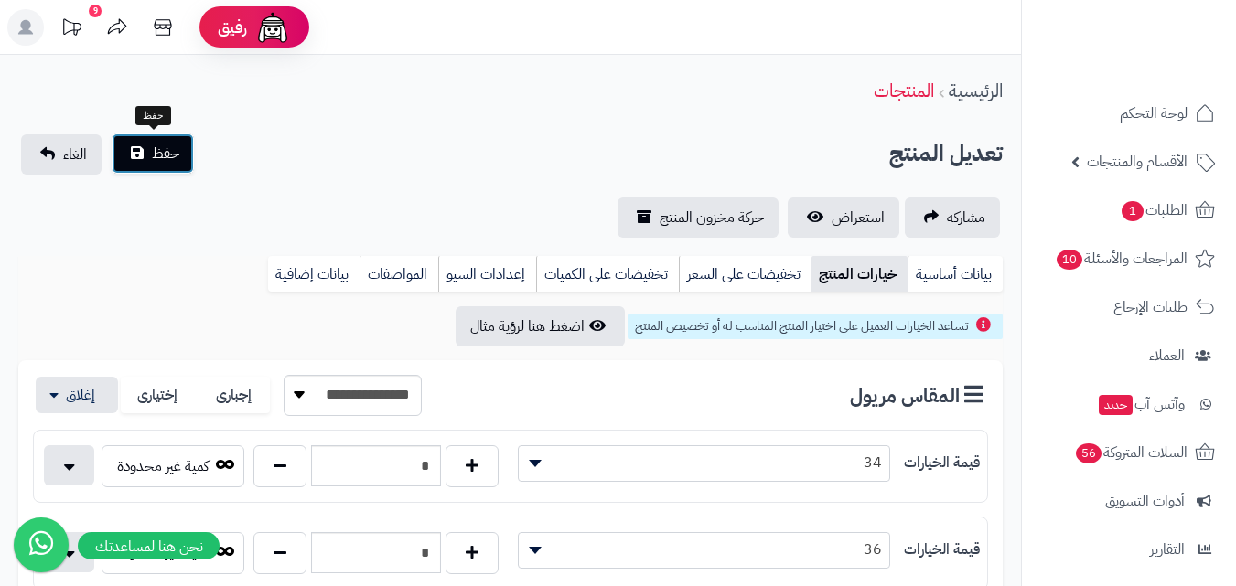
click at [172, 154] on span "حفظ" at bounding box center [165, 154] width 27 height 22
